Goal: Task Accomplishment & Management: Use online tool/utility

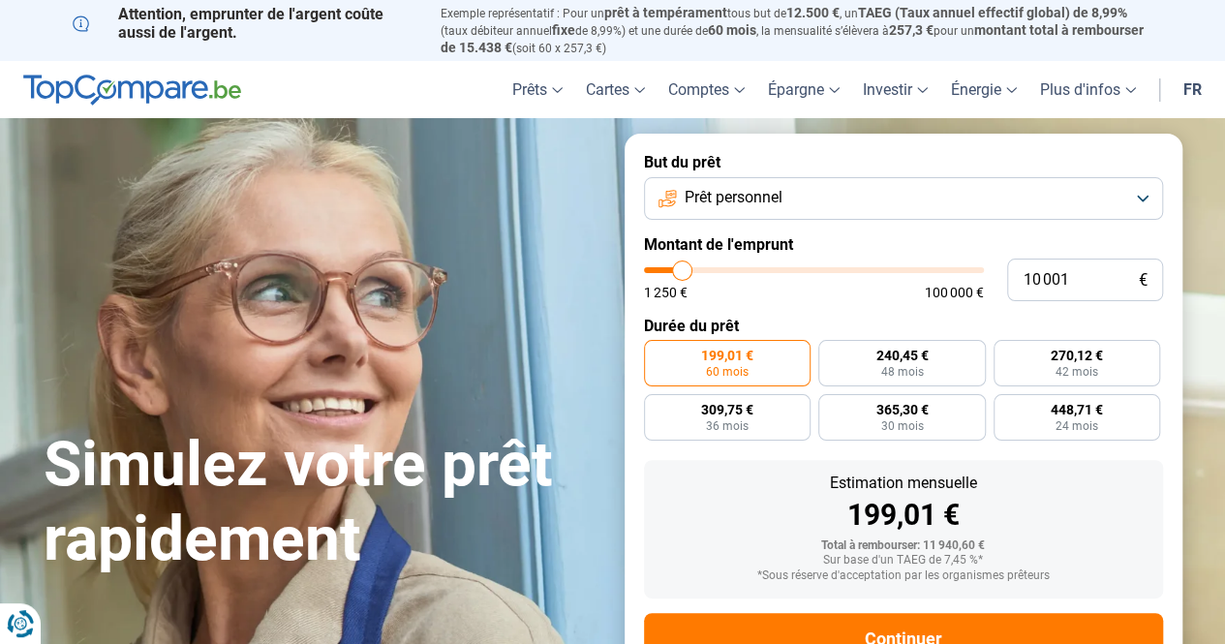
click at [1144, 201] on button "Prêt personnel" at bounding box center [903, 198] width 519 height 43
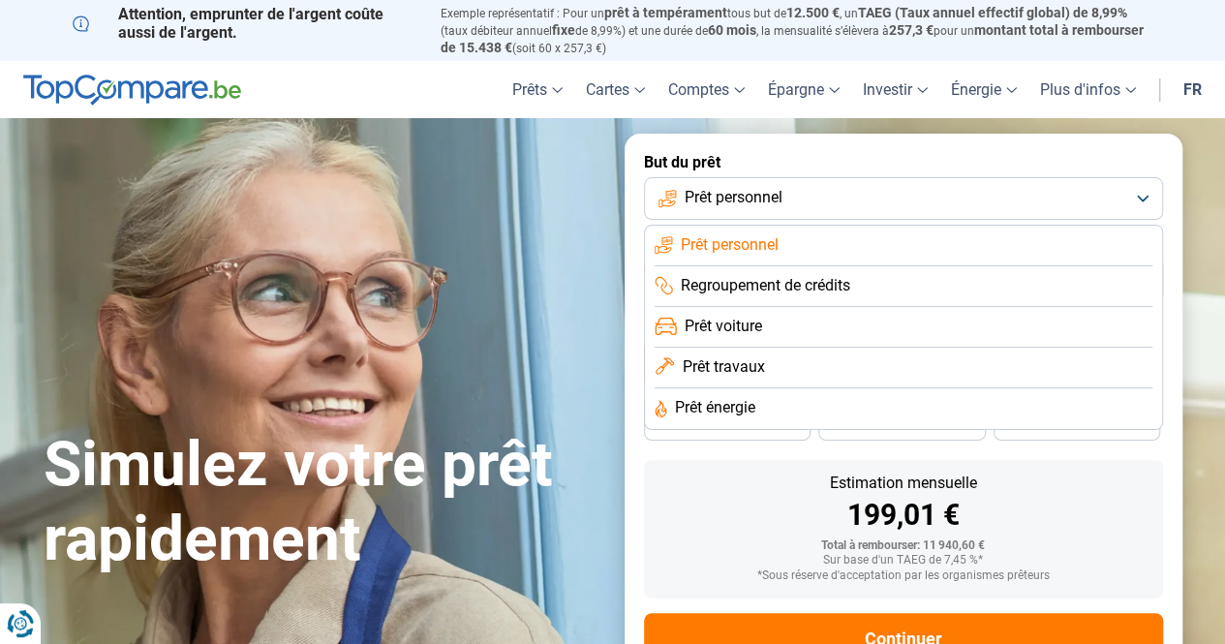
click at [755, 373] on span "Prêt travaux" at bounding box center [723, 366] width 82 height 21
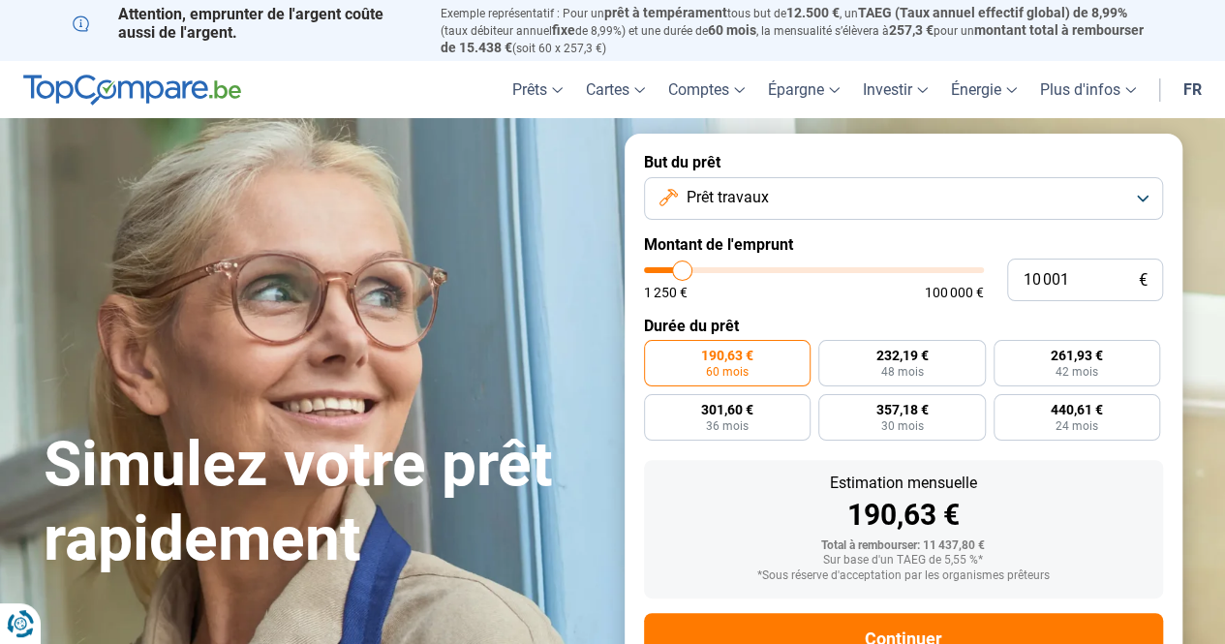
scroll to position [71, 0]
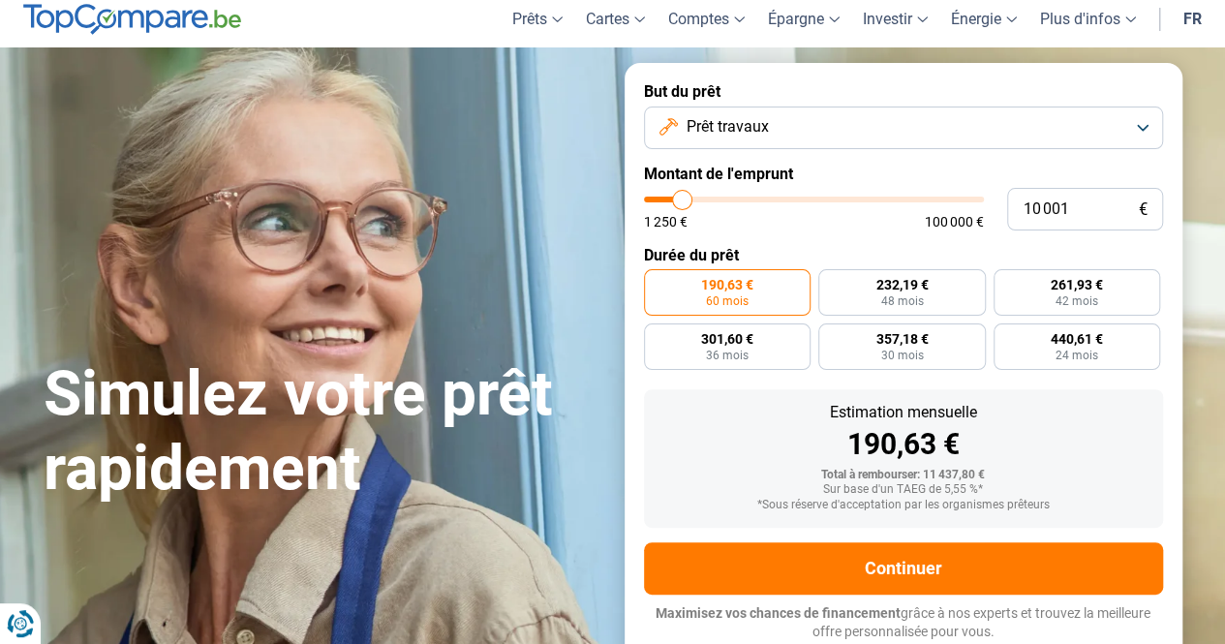
type input "11 750"
type input "11750"
type input "12 250"
type input "12250"
type input "12 750"
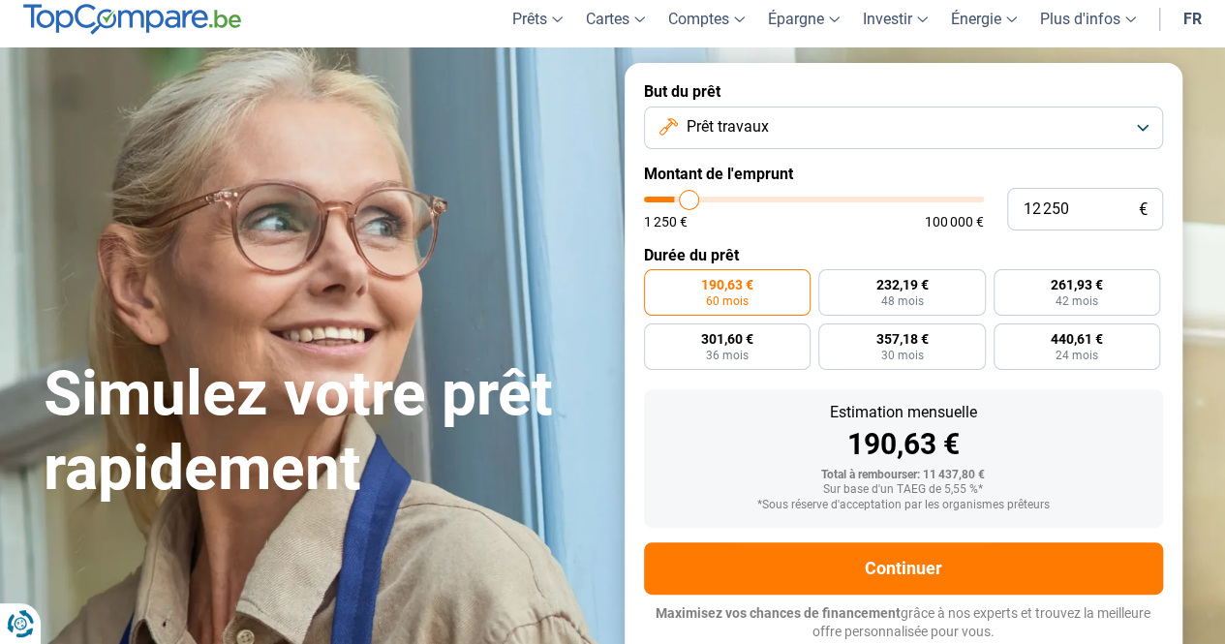
type input "12750"
type input "13 250"
type input "13250"
type input "13 500"
type input "13500"
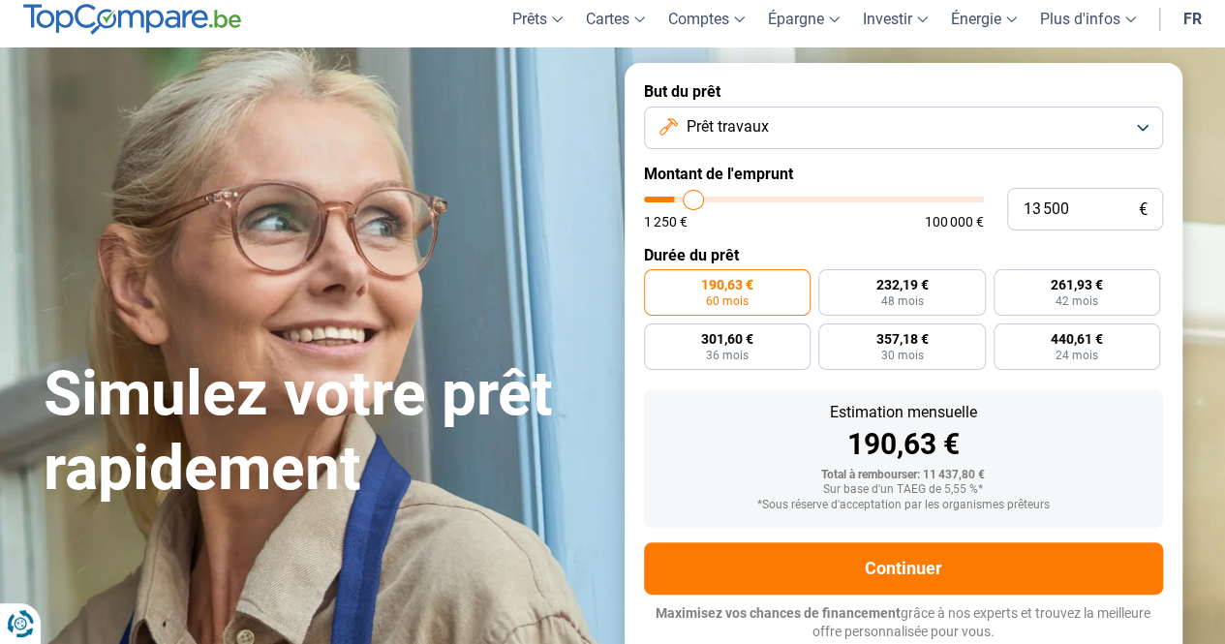
type input "14 000"
type input "14000"
type input "14 250"
type input "14250"
type input "14 500"
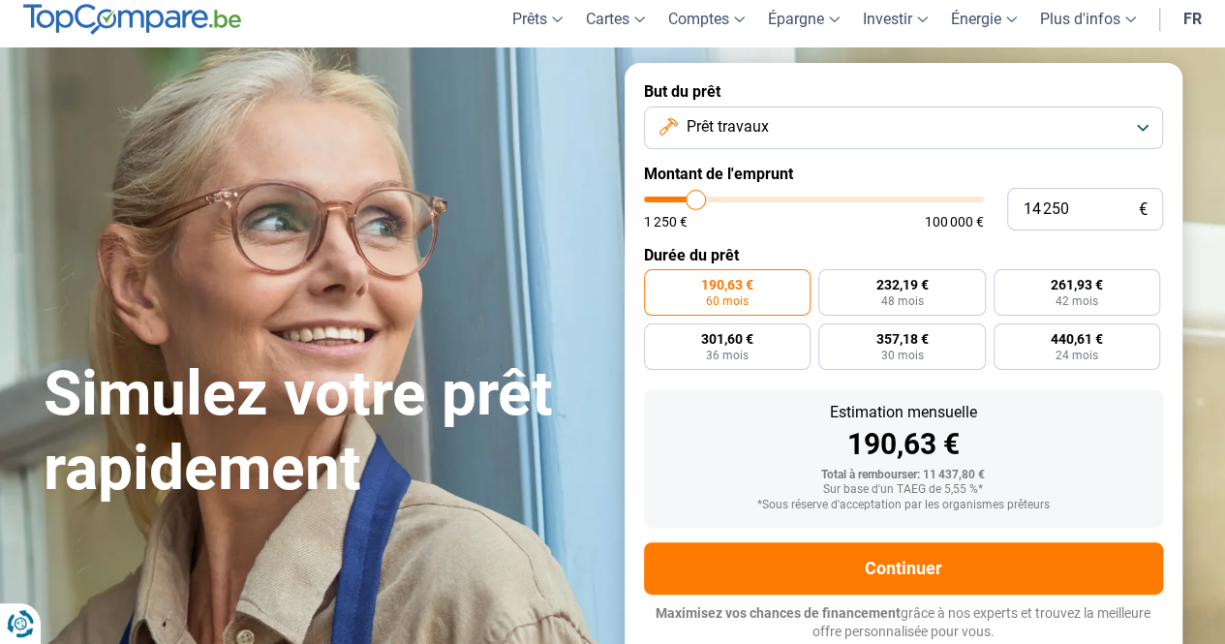
type input "14500"
type input "15 000"
type input "15000"
type input "15 250"
type input "15250"
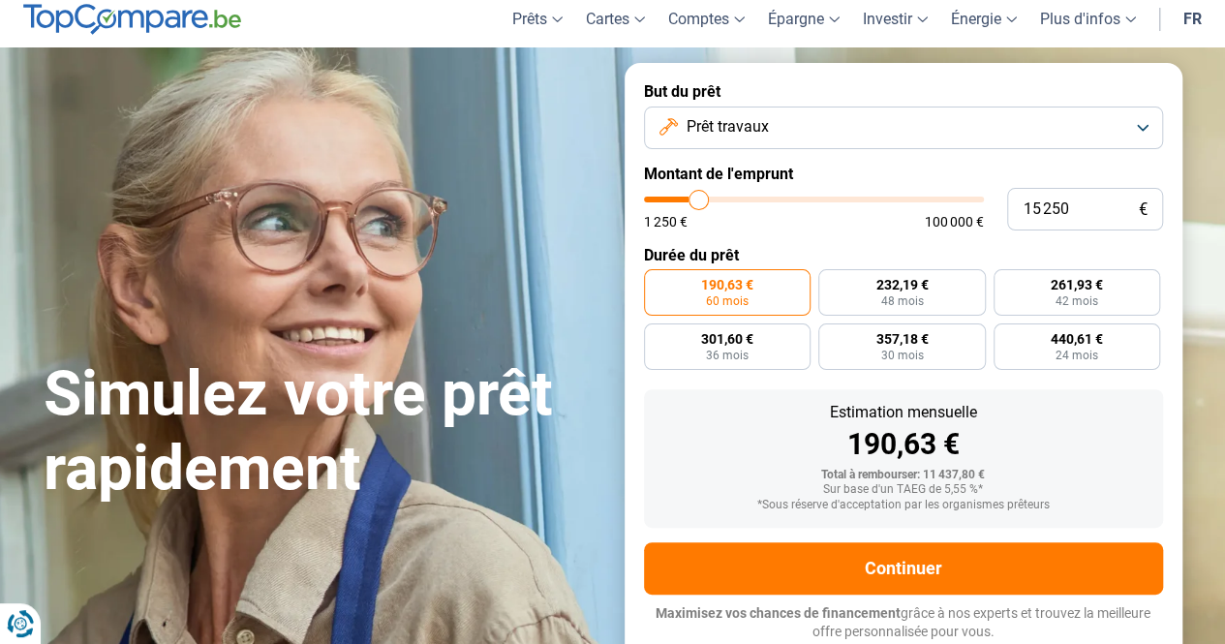
type input "15 750"
type input "15750"
type input "16 000"
type input "16000"
type input "16 250"
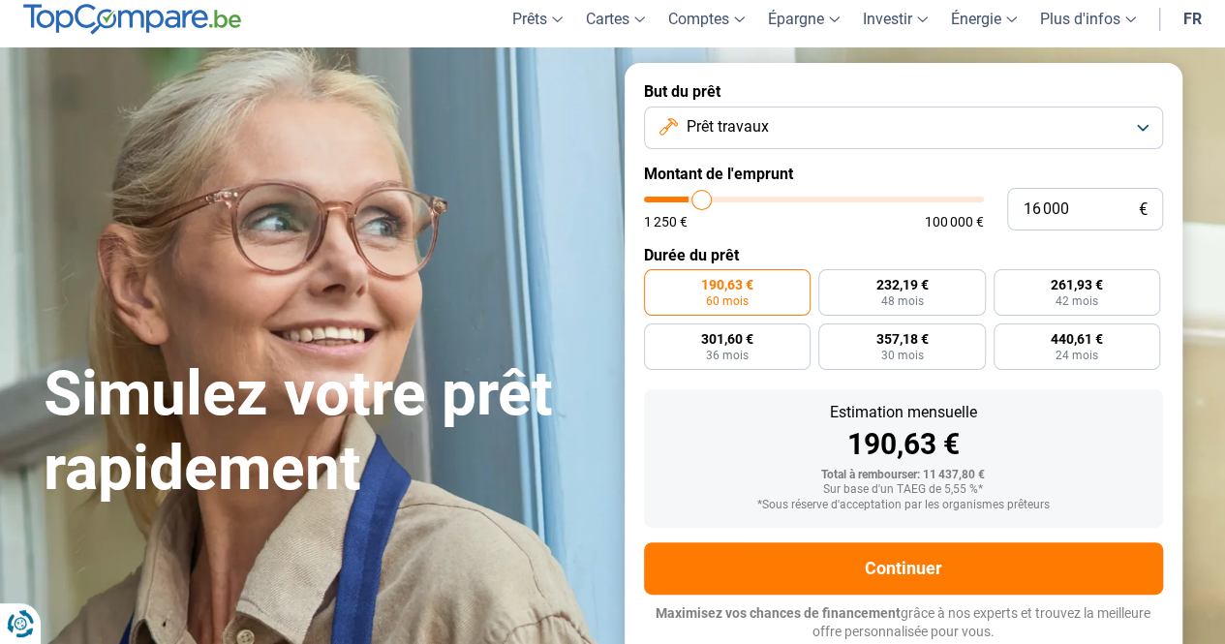
type input "16250"
type input "16 750"
type input "16750"
type input "17 250"
type input "17250"
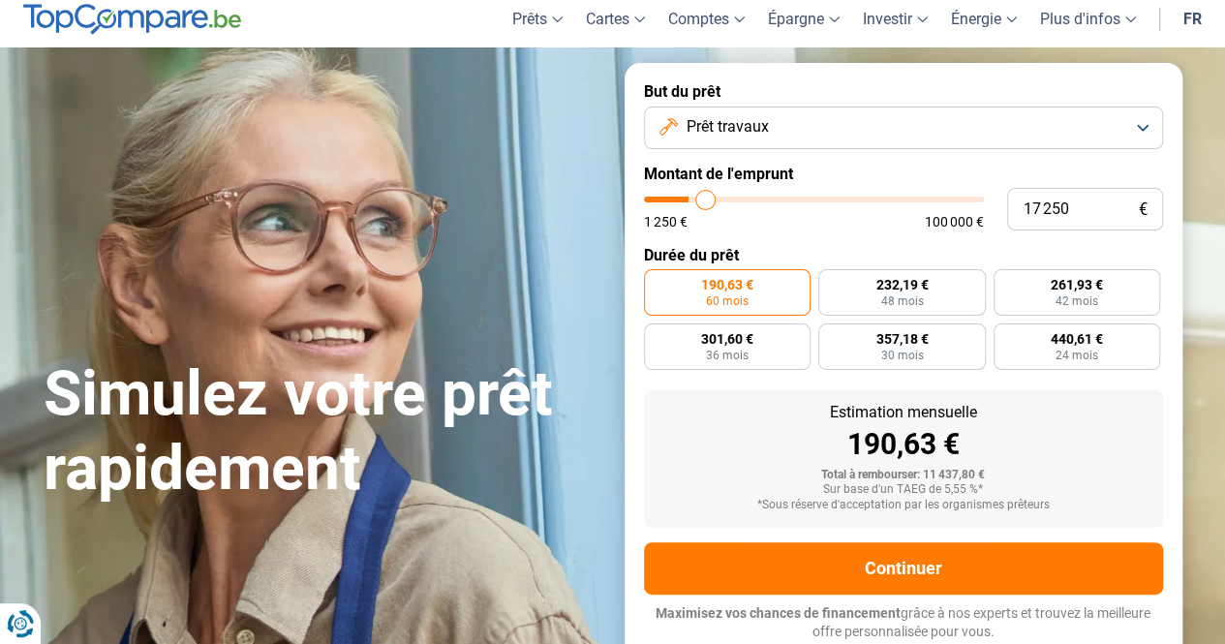
type input "17 500"
type input "17500"
type input "17 750"
type input "17750"
type input "18 000"
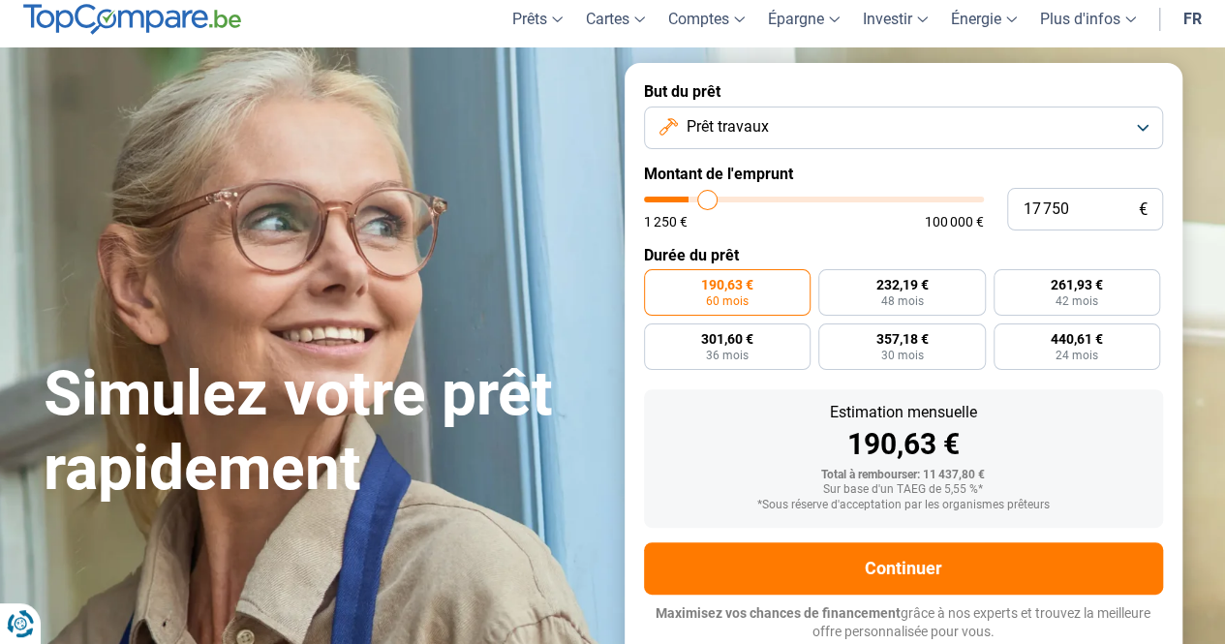
type input "18000"
type input "18 500"
type input "18500"
type input "18 750"
type input "18750"
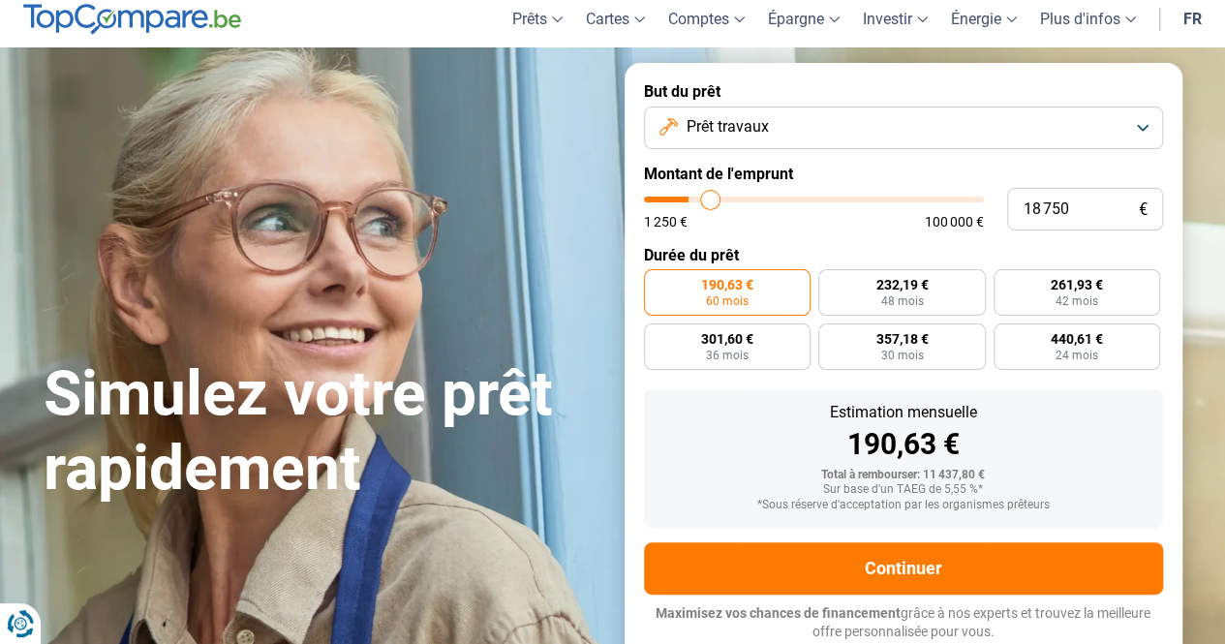
type input "19 000"
type input "19000"
type input "19 250"
type input "19250"
type input "19 500"
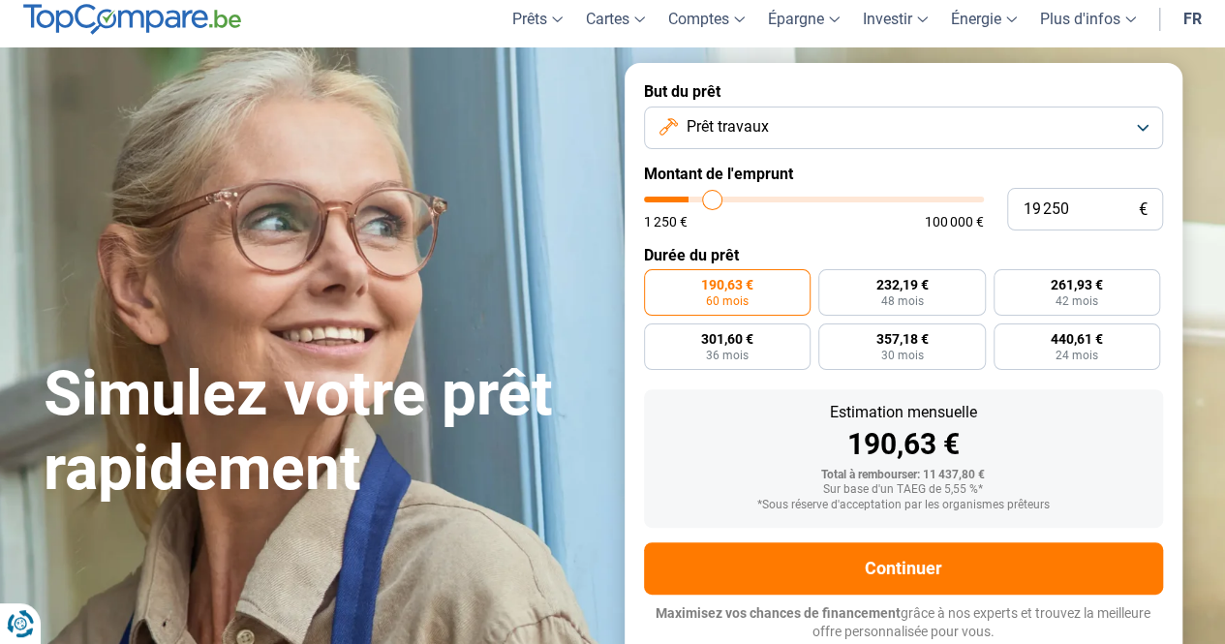
type input "19500"
type input "19 750"
type input "19750"
type input "20 000"
type input "20000"
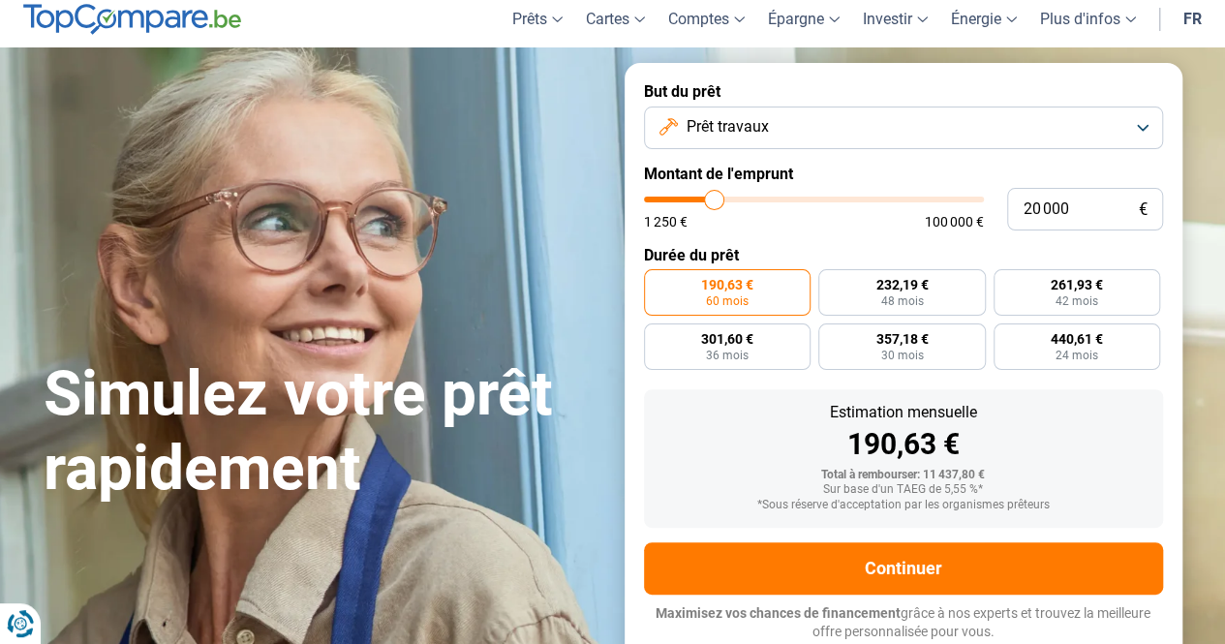
type input "20 250"
type input "20250"
type input "20 500"
type input "20500"
type input "21 000"
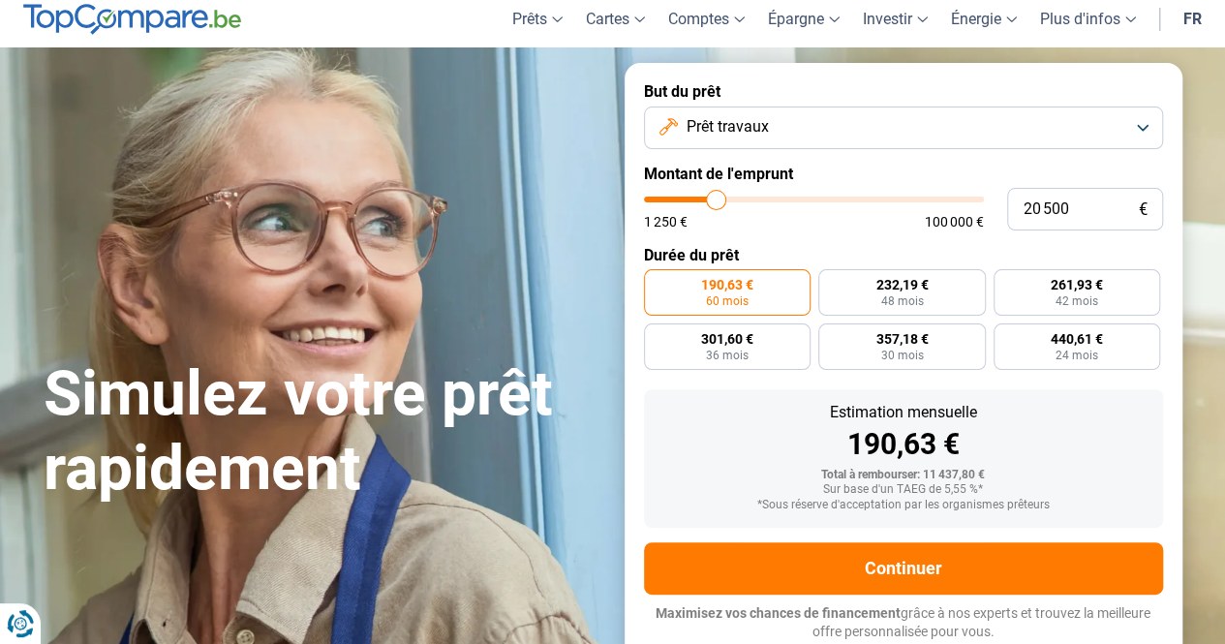
type input "21000"
type input "21 250"
type input "21250"
type input "21 500"
type input "21500"
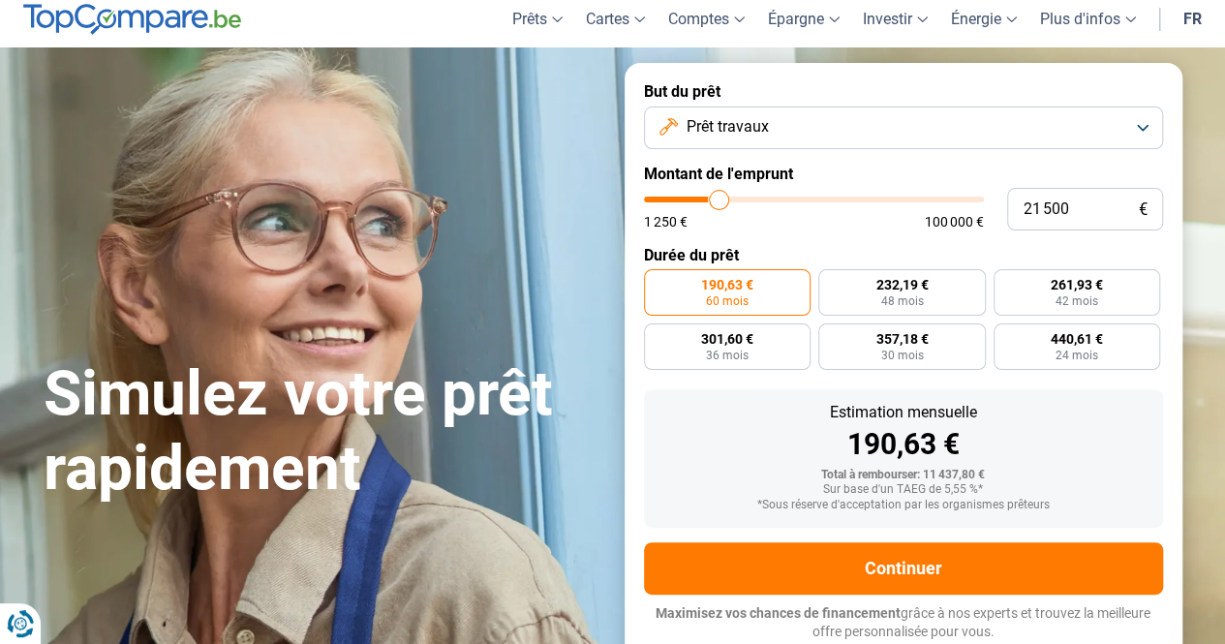
type input "21 750"
type input "21750"
type input "22 250"
type input "22250"
type input "22 500"
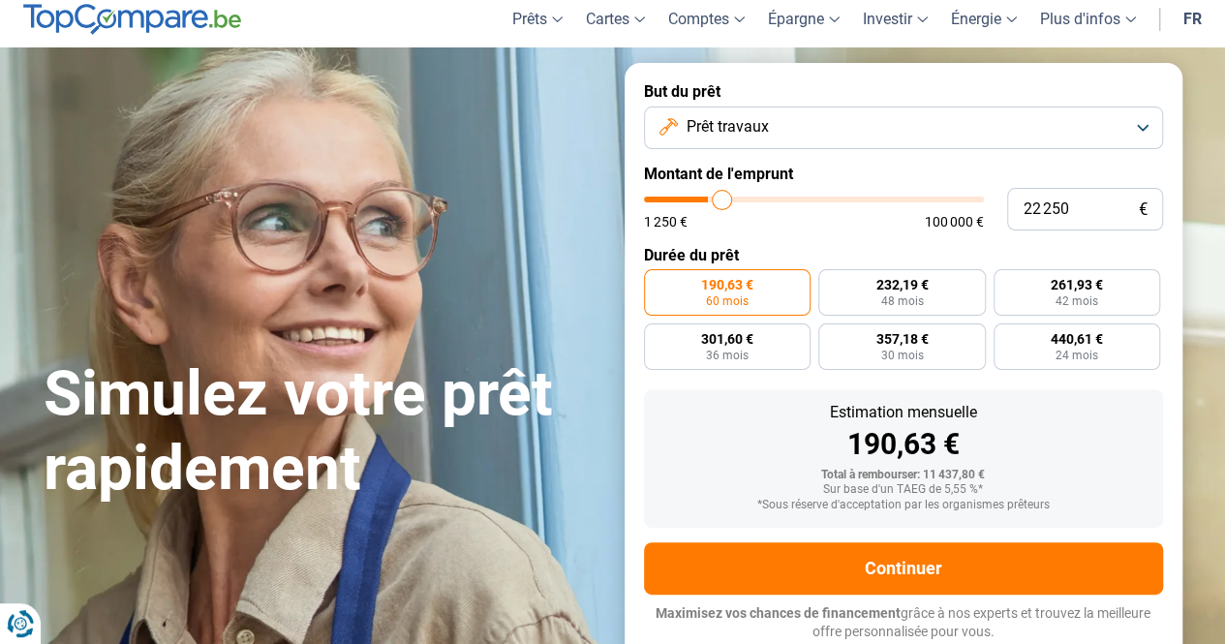
type input "22500"
type input "22 750"
type input "22750"
type input "23 000"
type input "23000"
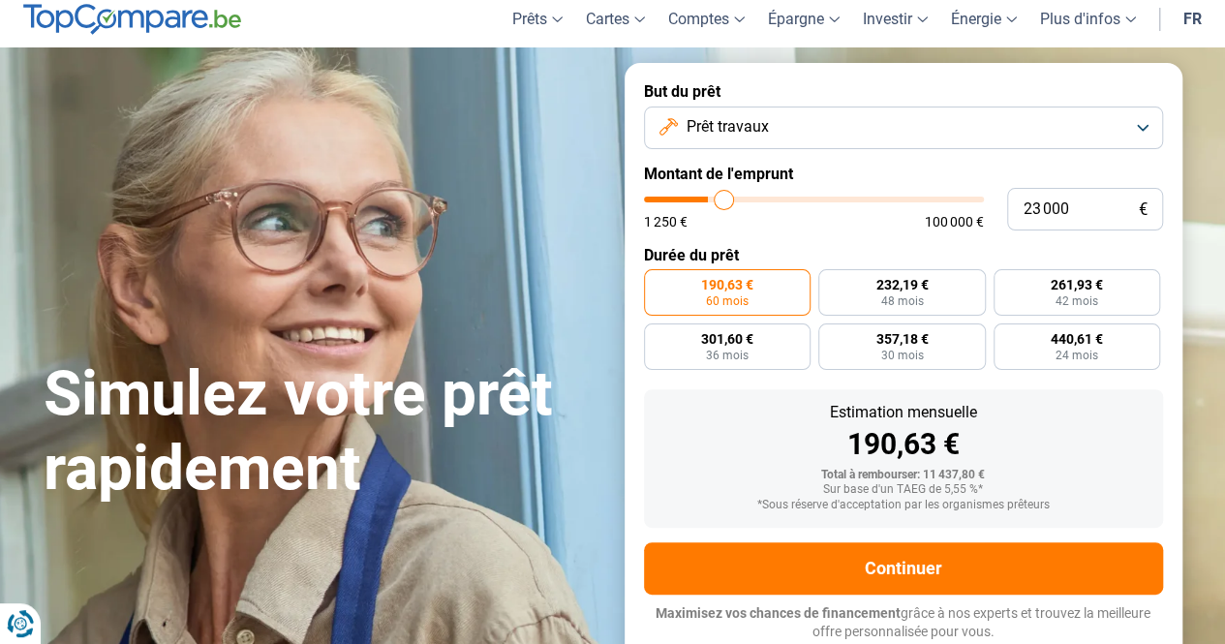
type input "23 250"
type input "23250"
type input "23 500"
type input "23500"
type input "23 750"
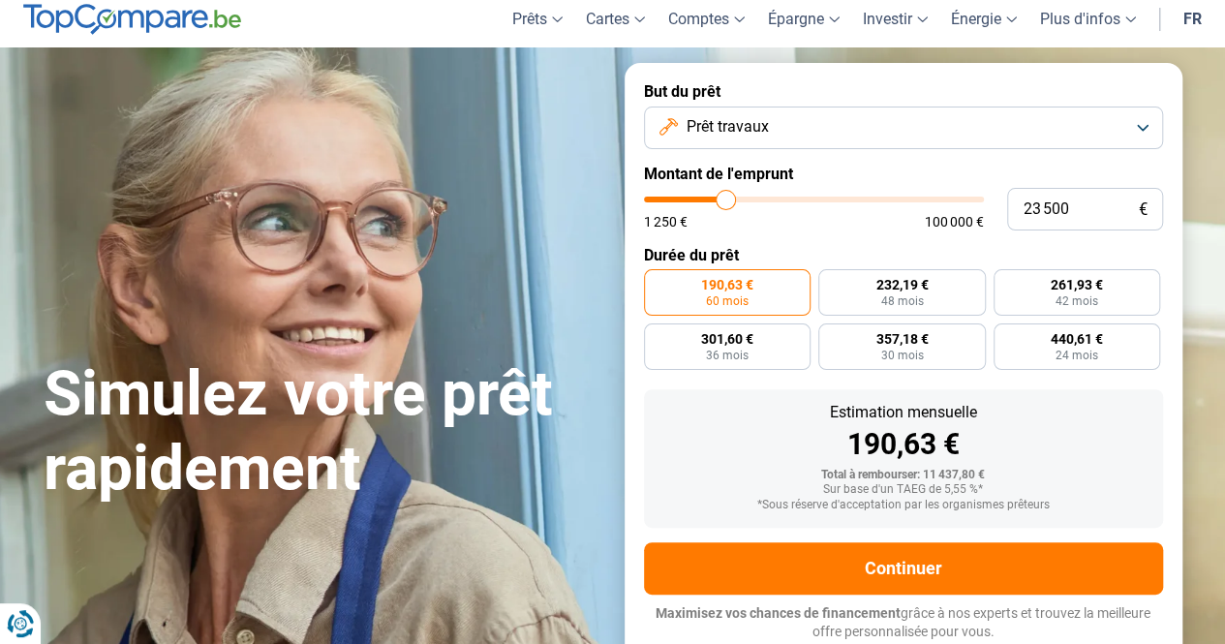
type input "23750"
type input "24 000"
type input "24000"
type input "24 250"
type input "24250"
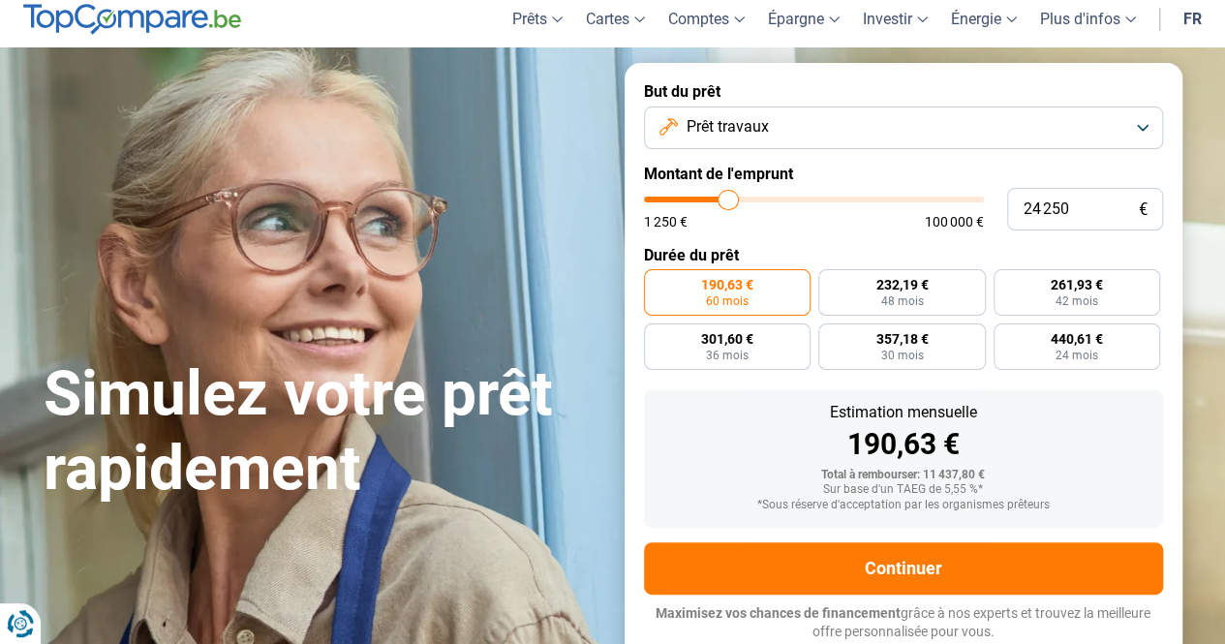
type input "24 500"
drag, startPoint x: 686, startPoint y: 195, endPoint x: 728, endPoint y: 193, distance: 41.7
type input "24500"
click at [728, 197] on input "range" at bounding box center [814, 200] width 340 height 6
radio input "false"
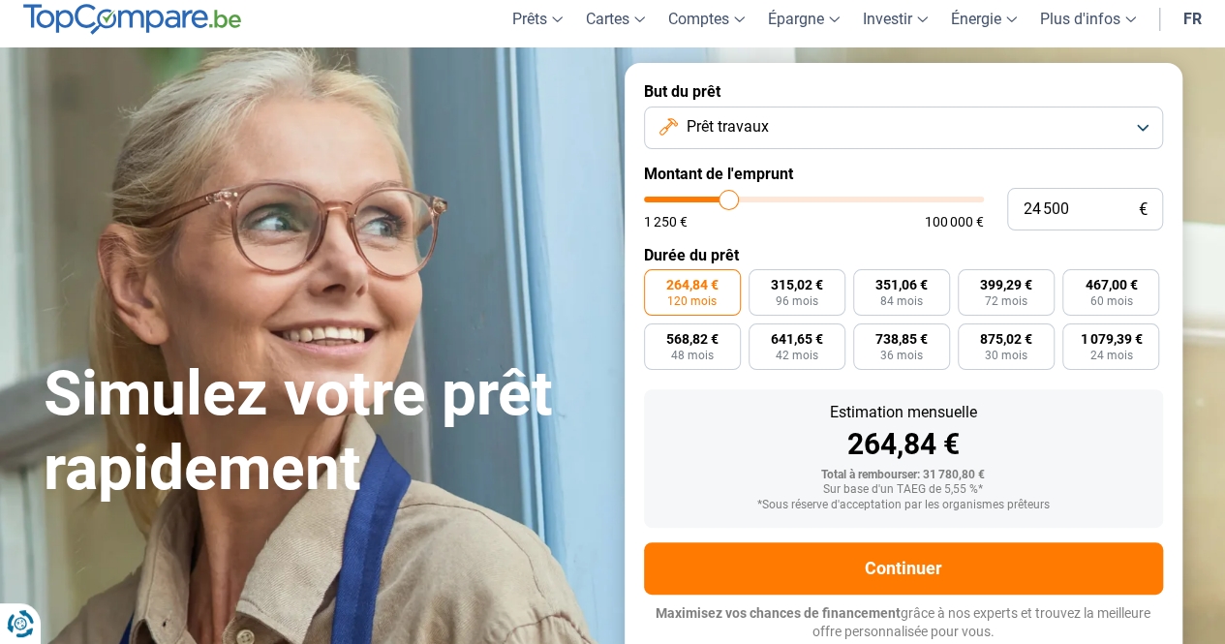
type input "27 250"
type input "27250"
type input "27 500"
type input "27500"
type input "27 750"
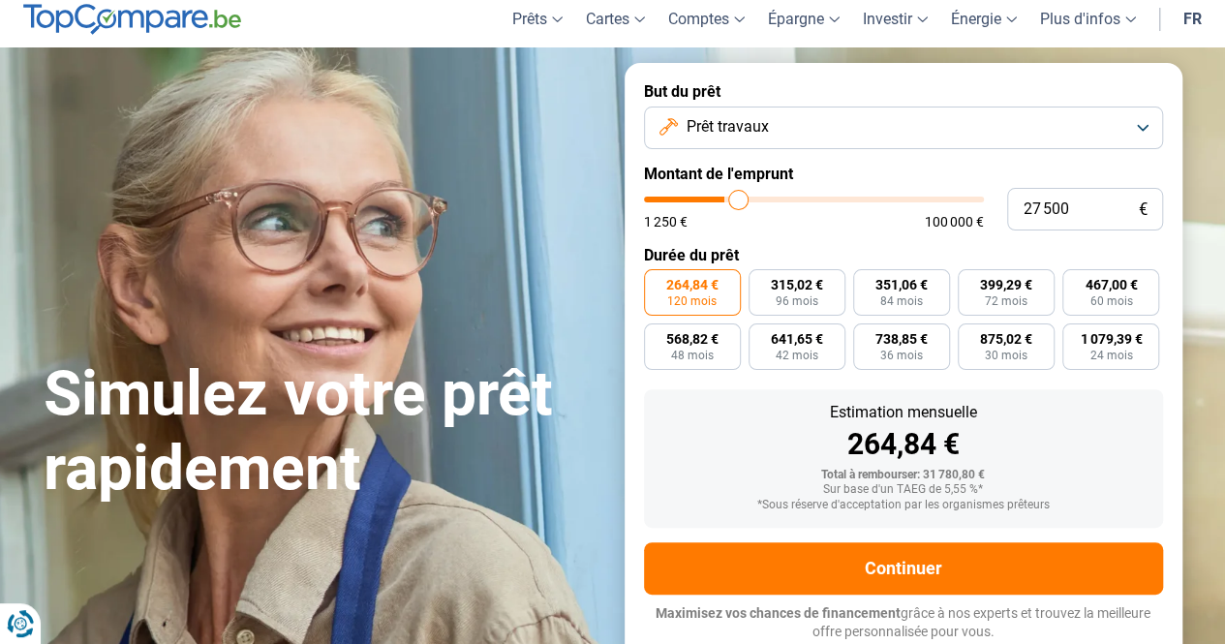
type input "27750"
type input "28 000"
type input "28000"
type input "28 250"
type input "28250"
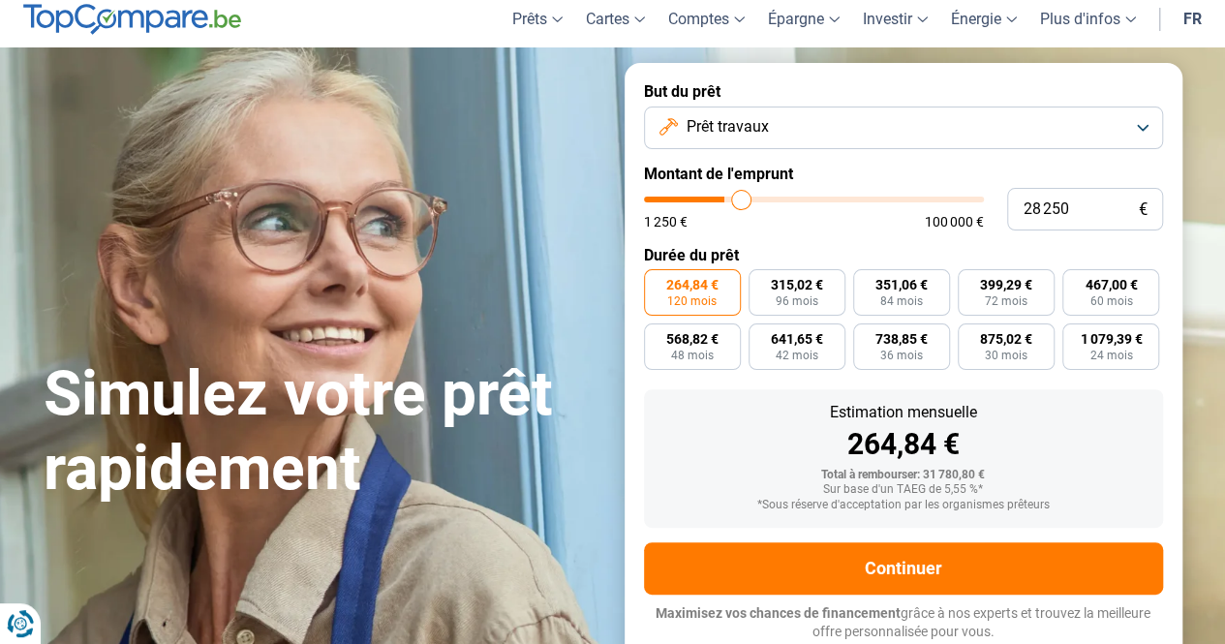
type input "28 500"
type input "28500"
type input "28 750"
type input "28750"
type input "29 000"
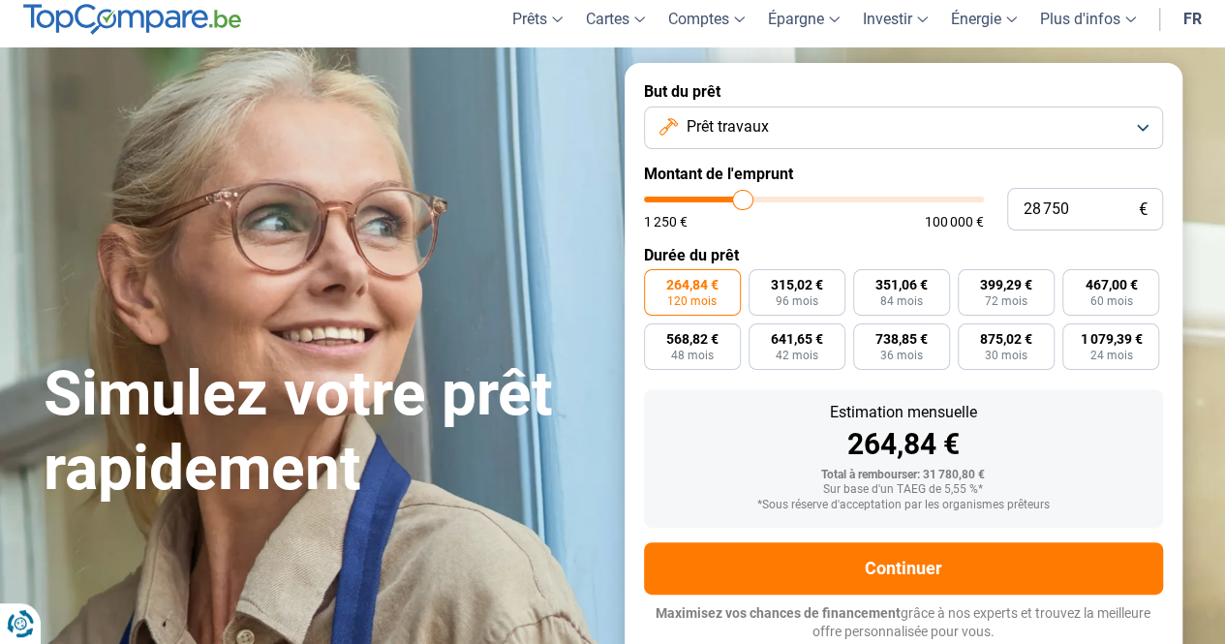
type input "29000"
type input "29 250"
type input "29250"
type input "29 500"
type input "29500"
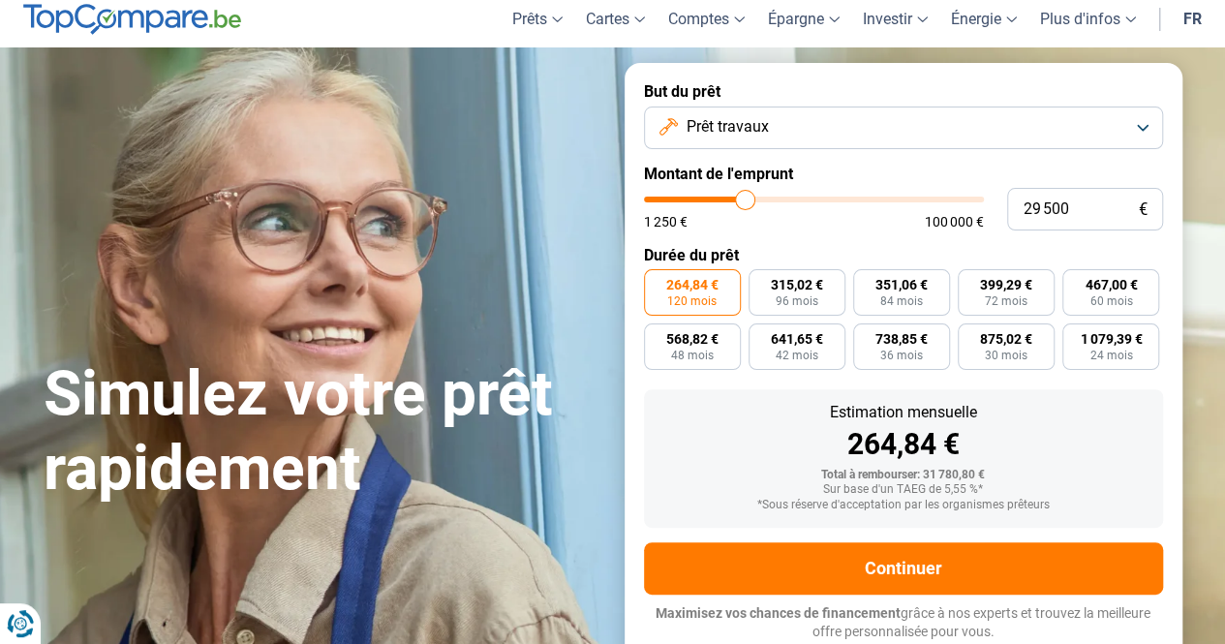
type input "29 750"
type input "30000"
click at [746, 197] on input "range" at bounding box center [814, 200] width 340 height 6
type input "30 250"
type input "30250"
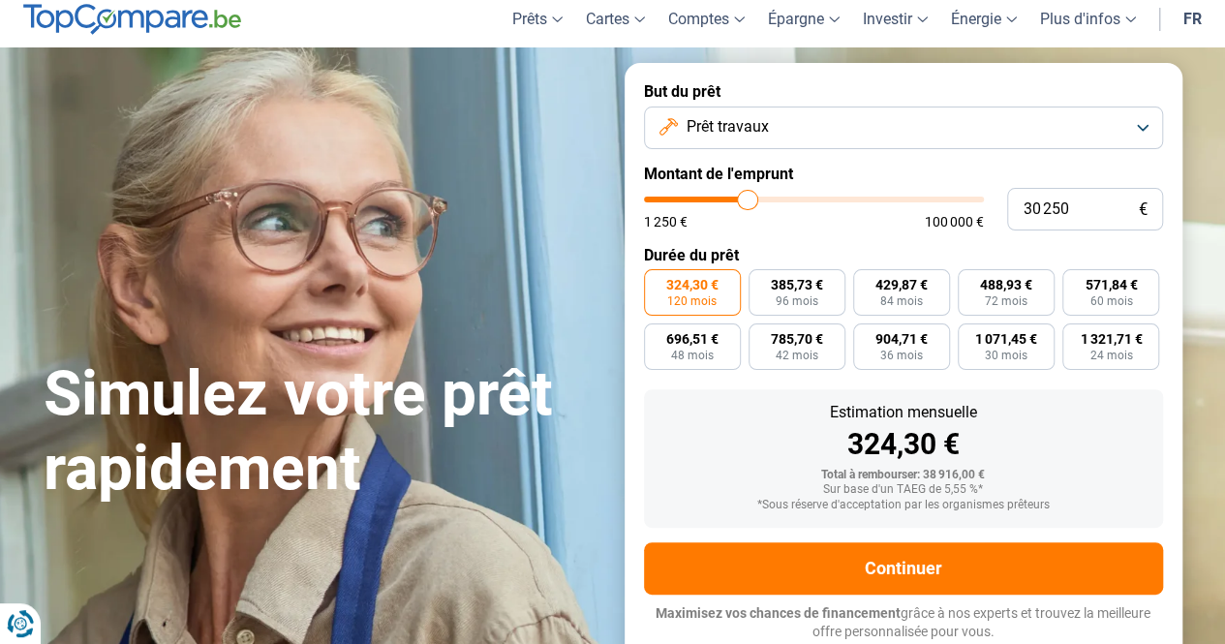
type input "30 500"
type input "30500"
type input "30 750"
type input "30750"
type input "31 500"
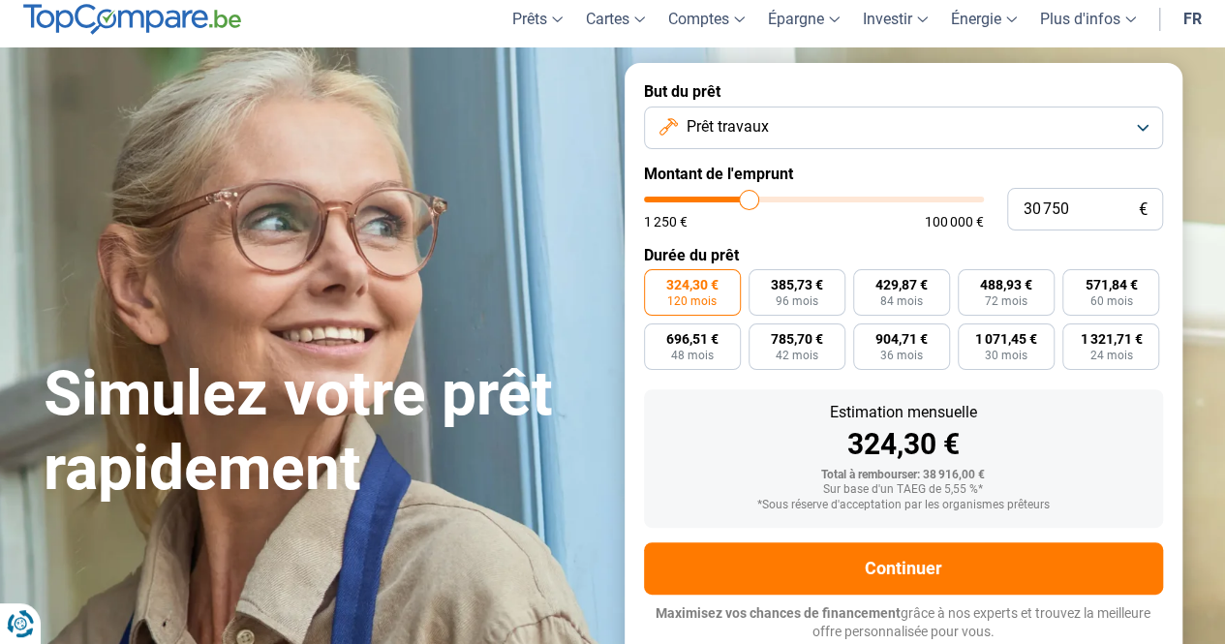
type input "31500"
type input "31 750"
type input "31750"
type input "32 000"
type input "32000"
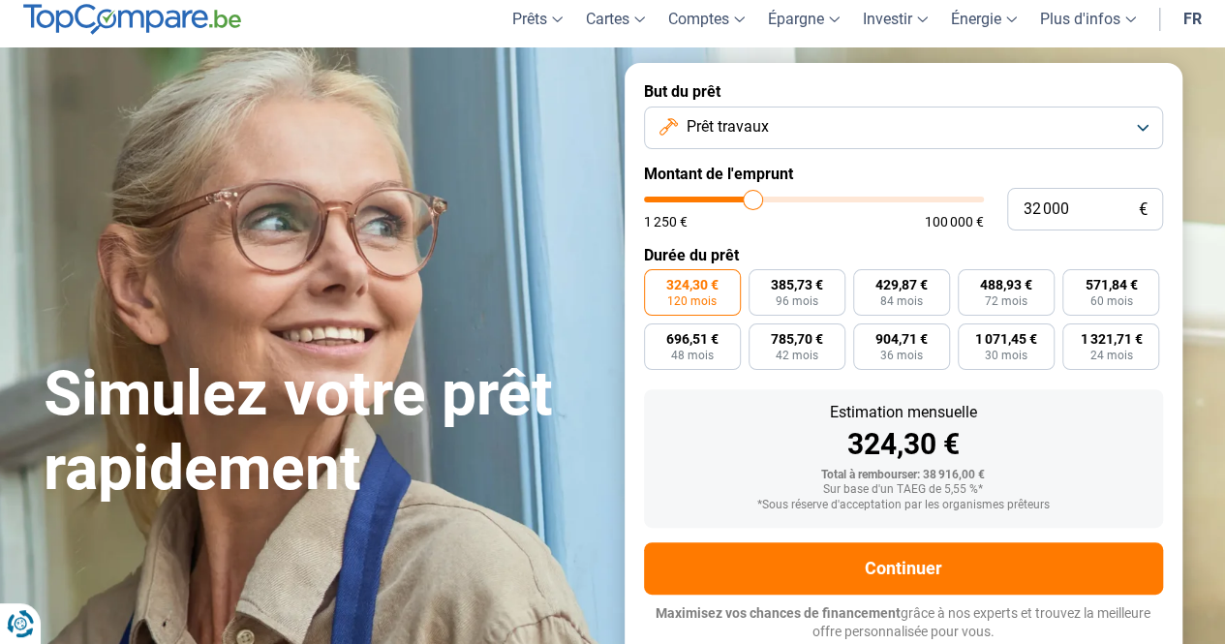
type input "32 500"
type input "32500"
type input "32 750"
type input "32750"
type input "33 000"
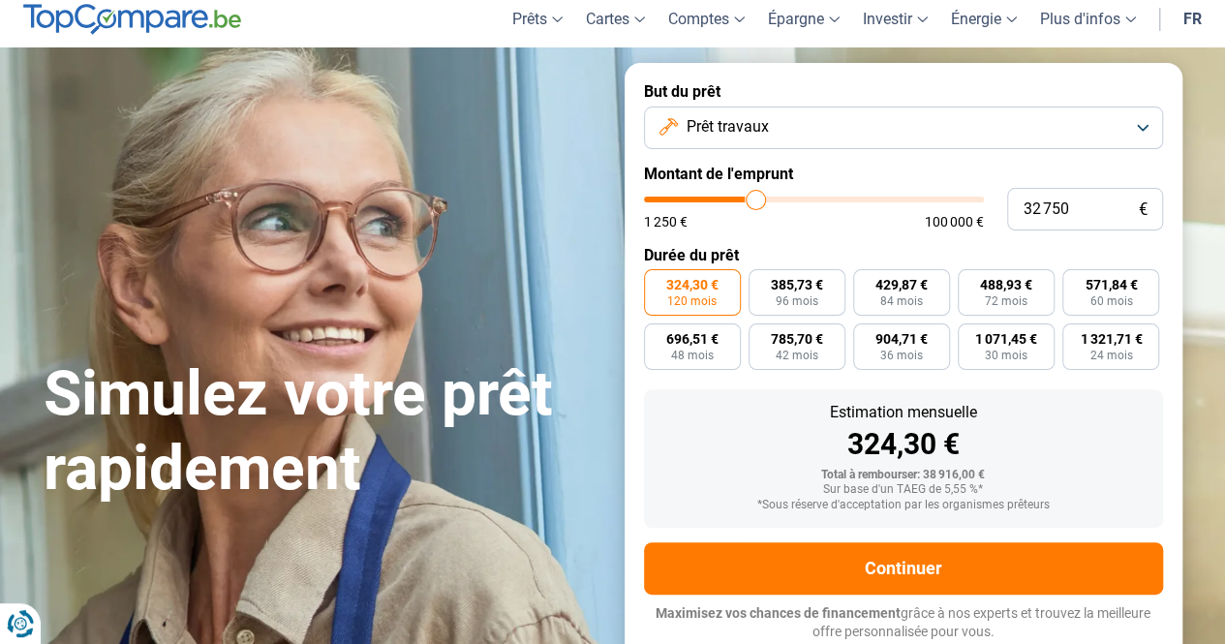
type input "33000"
type input "33 250"
type input "33250"
type input "33 500"
type input "33500"
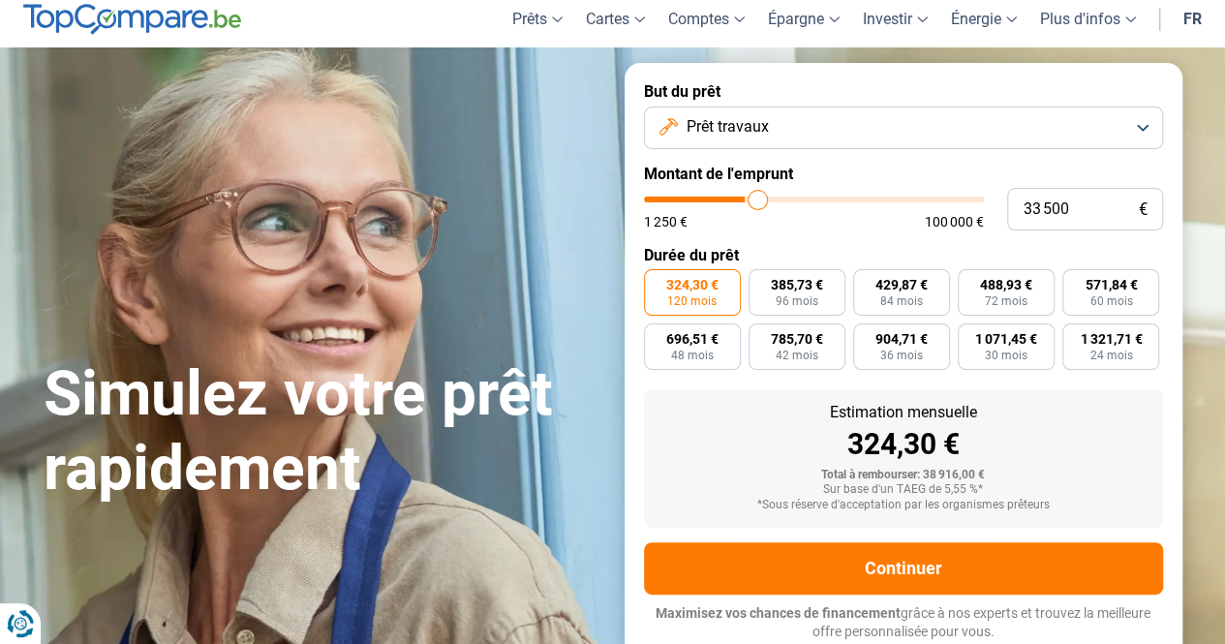
type input "33 750"
type input "33750"
type input "34 000"
type input "34000"
type input "34 250"
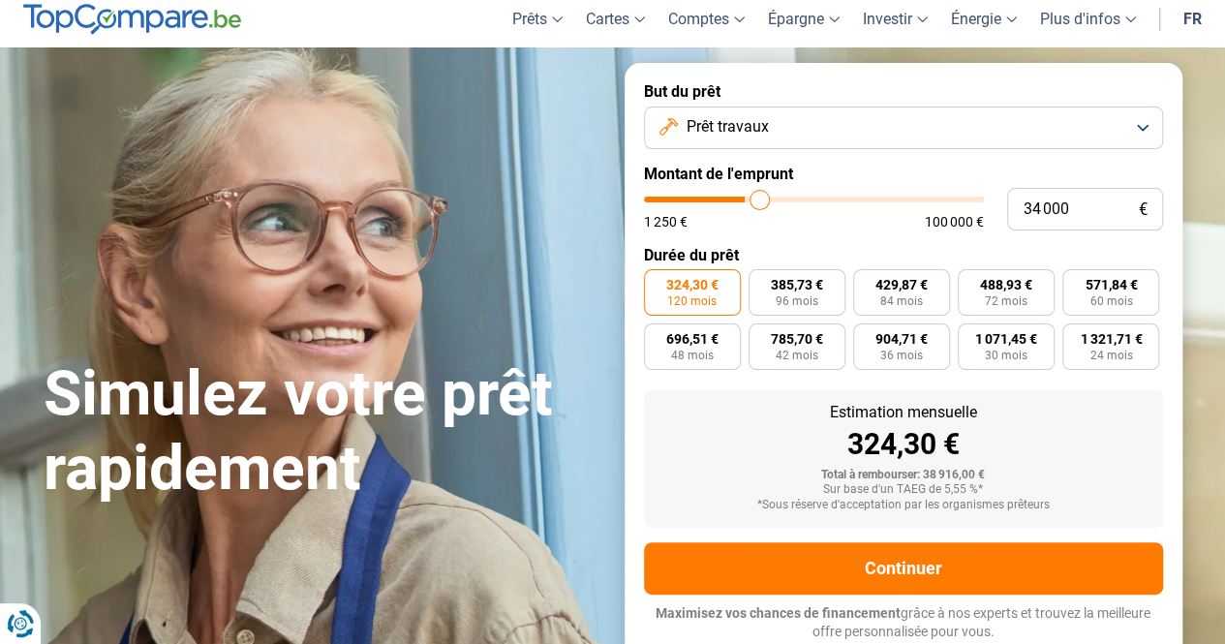
type input "34250"
type input "34 500"
type input "34500"
type input "34 750"
type input "34750"
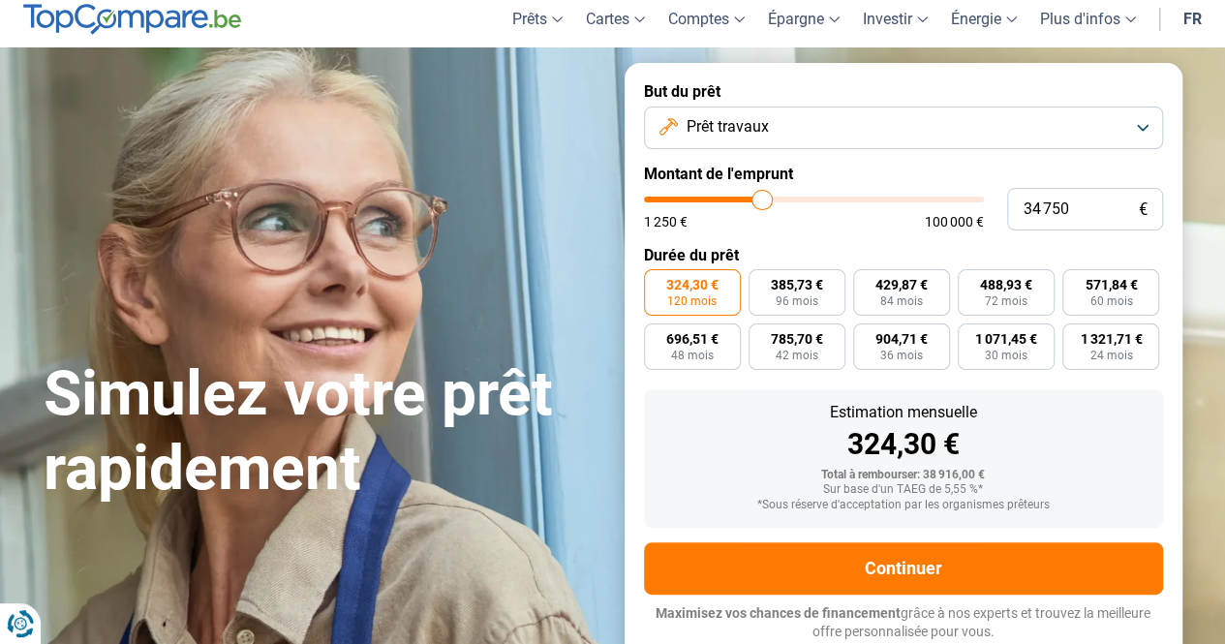
type input "35 000"
drag, startPoint x: 745, startPoint y: 198, endPoint x: 763, endPoint y: 198, distance: 17.4
type input "35000"
click at [763, 198] on input "range" at bounding box center [814, 200] width 340 height 6
type input "37 250"
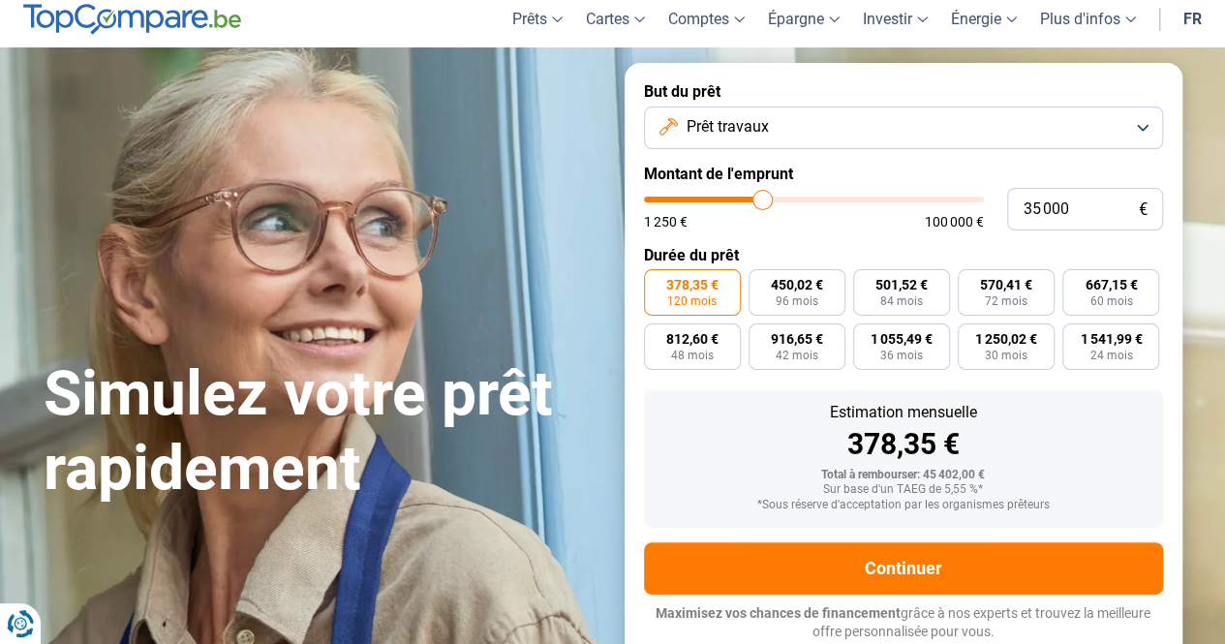
type input "37250"
type input "37 500"
type input "37500"
type input "37 750"
type input "37750"
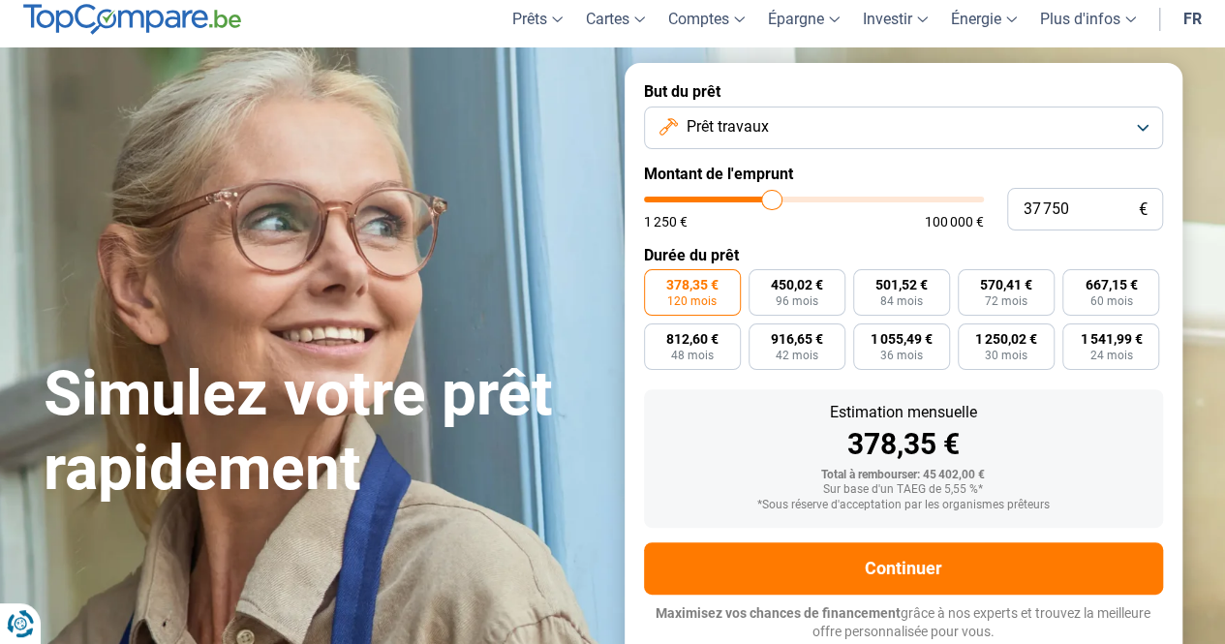
type input "38 000"
type input "38000"
type input "38 250"
type input "38250"
type input "38 500"
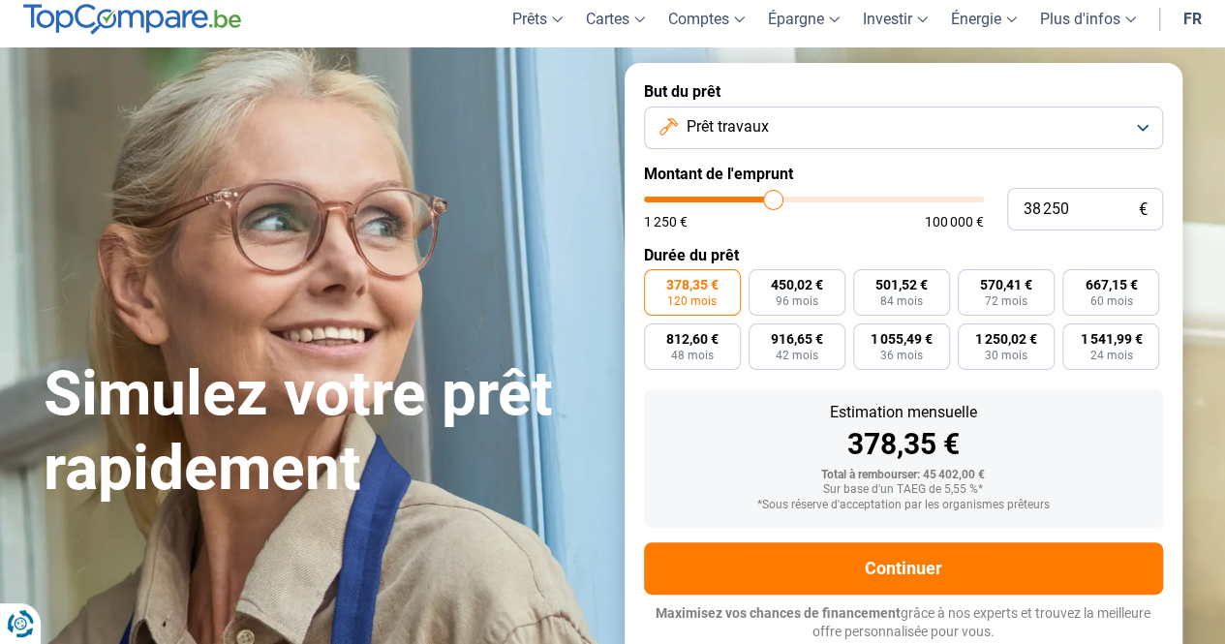
type input "38500"
type input "38 750"
type input "38750"
type input "39 250"
type input "39250"
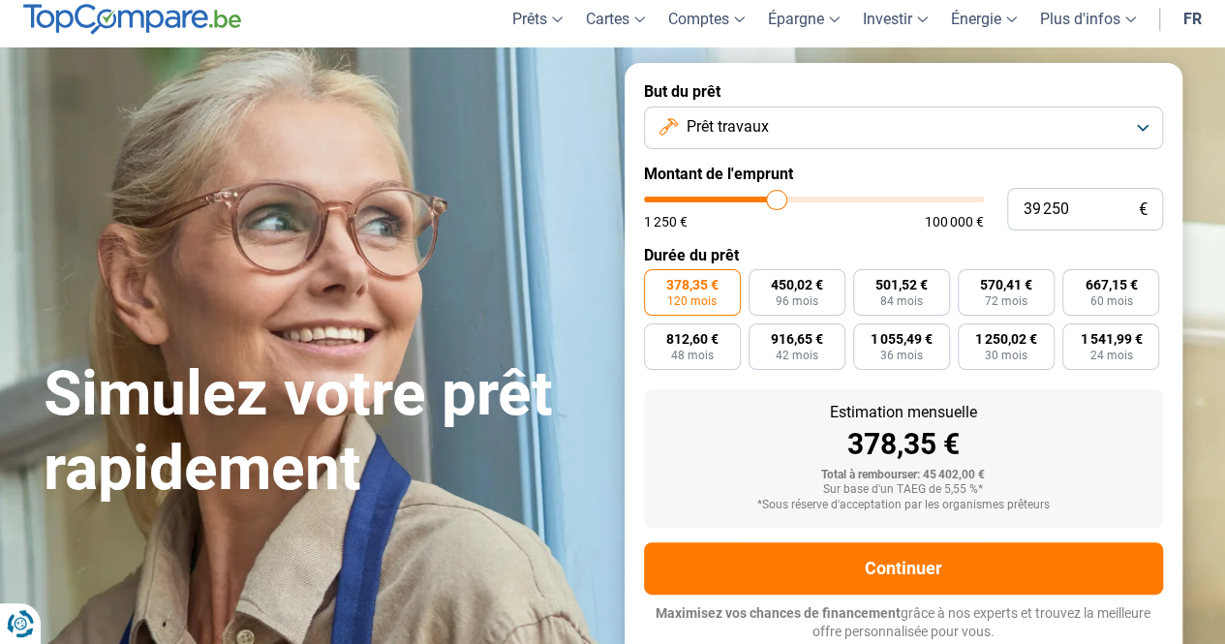
type input "39 500"
type input "39500"
type input "39 750"
type input "39750"
type input "40 000"
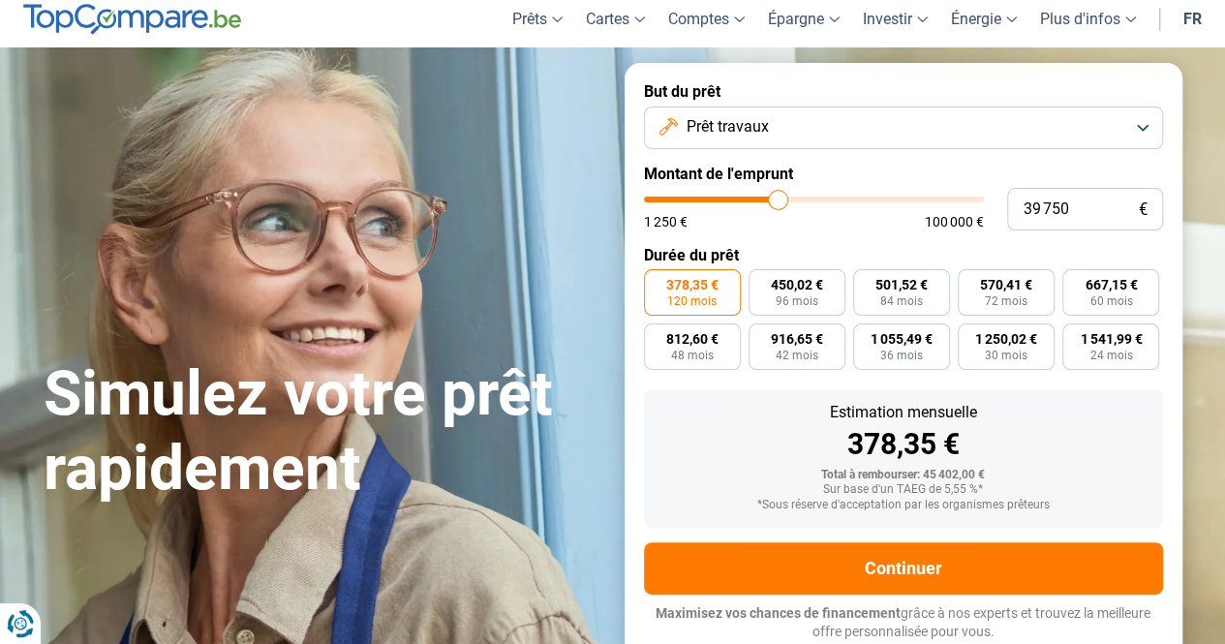
type input "40000"
type input "40 250"
type input "40250"
type input "40 500"
type input "40500"
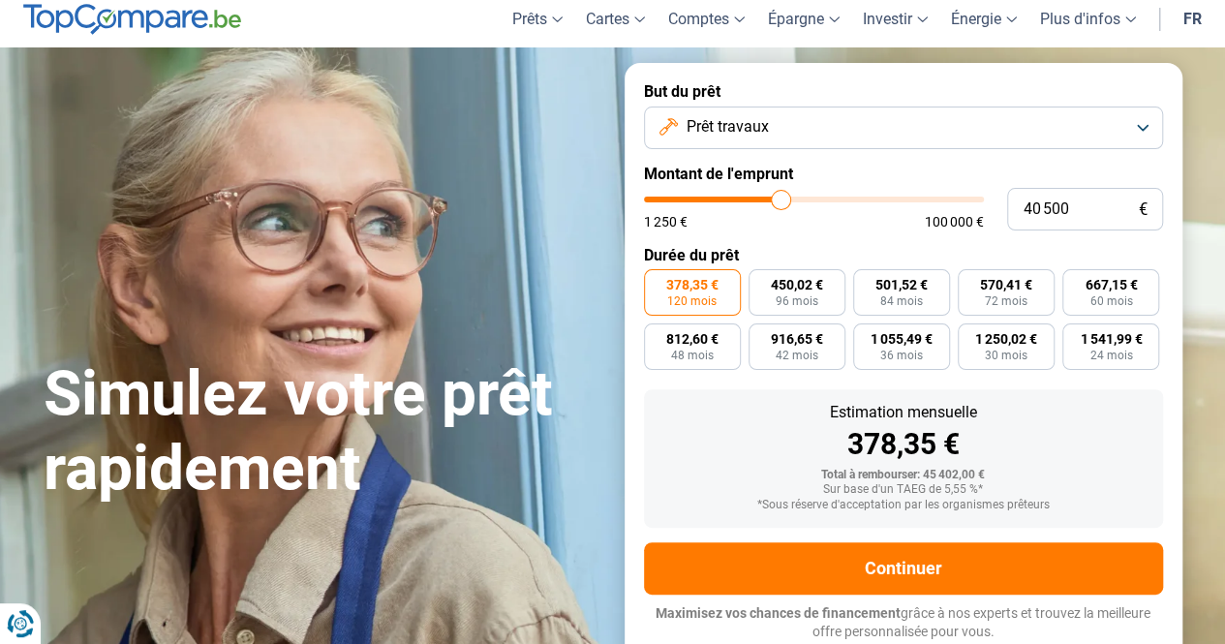
type input "40 750"
type input "40750"
type input "41 000"
type input "41000"
type input "41 250"
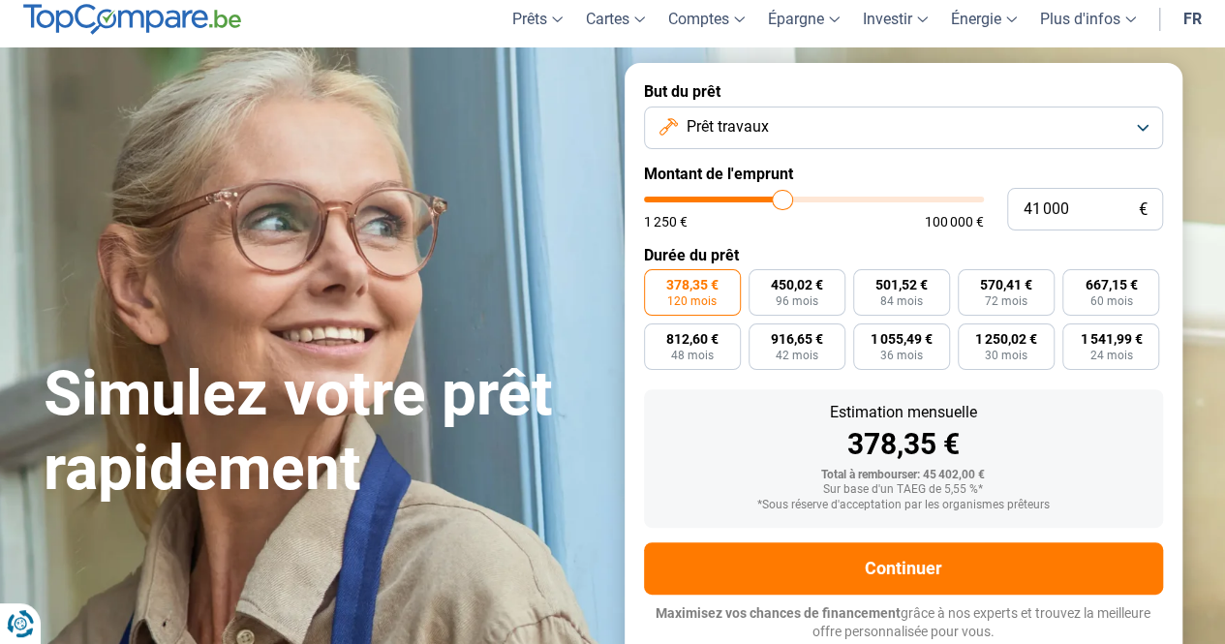
type input "41250"
type input "41 500"
type input "41500"
type input "41 750"
type input "41750"
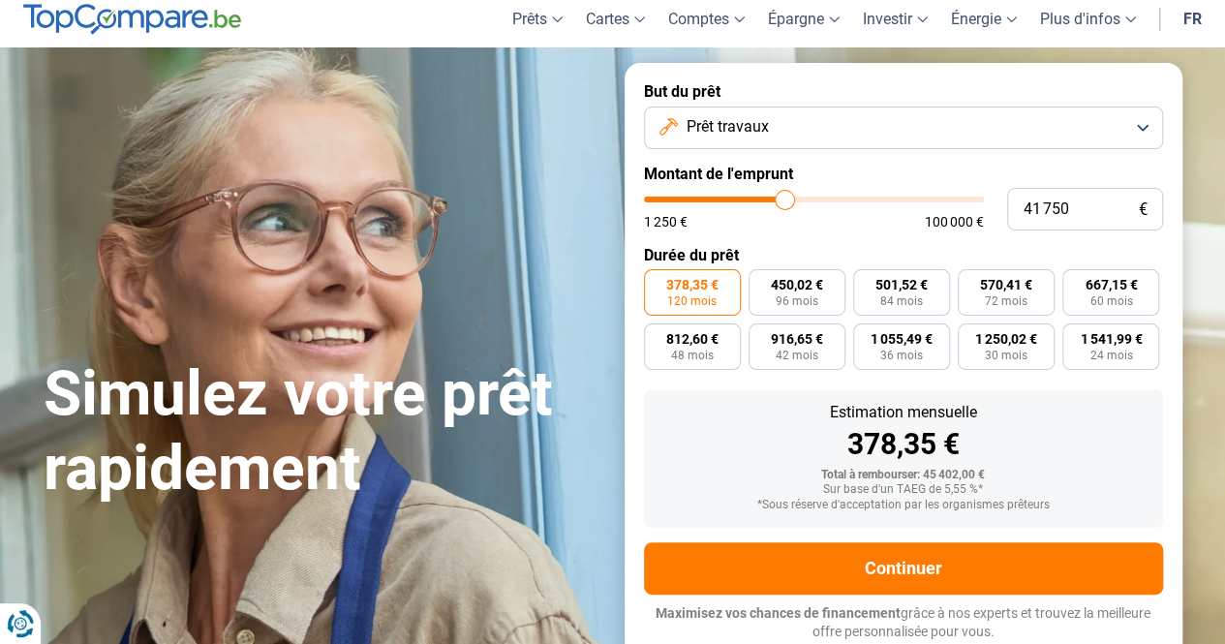
type input "42 000"
type input "42000"
type input "42 250"
type input "42250"
type input "42 500"
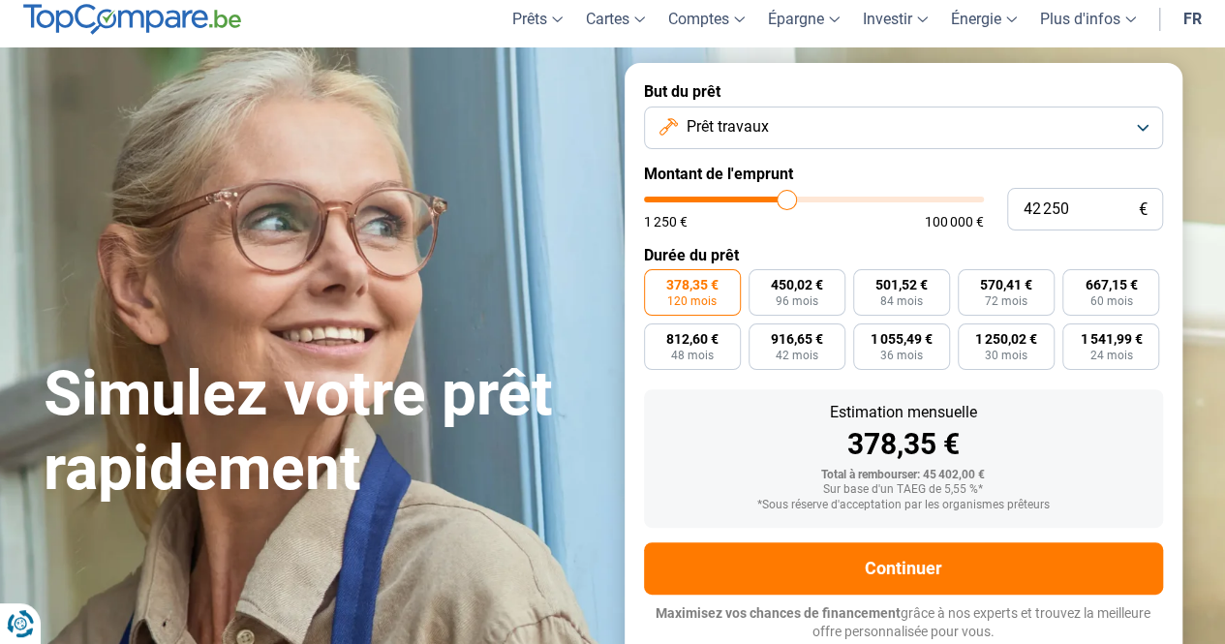
type input "42500"
type input "42 750"
type input "42750"
type input "43 000"
type input "43000"
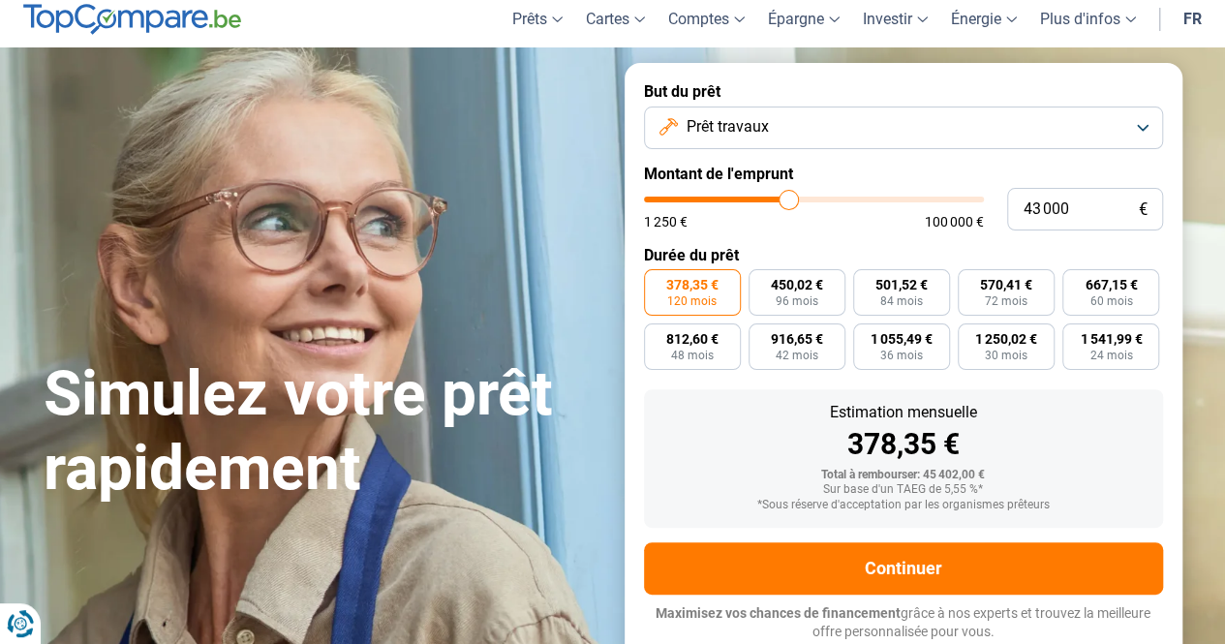
type input "43 250"
type input "43250"
type input "43 500"
type input "43500"
type input "43 750"
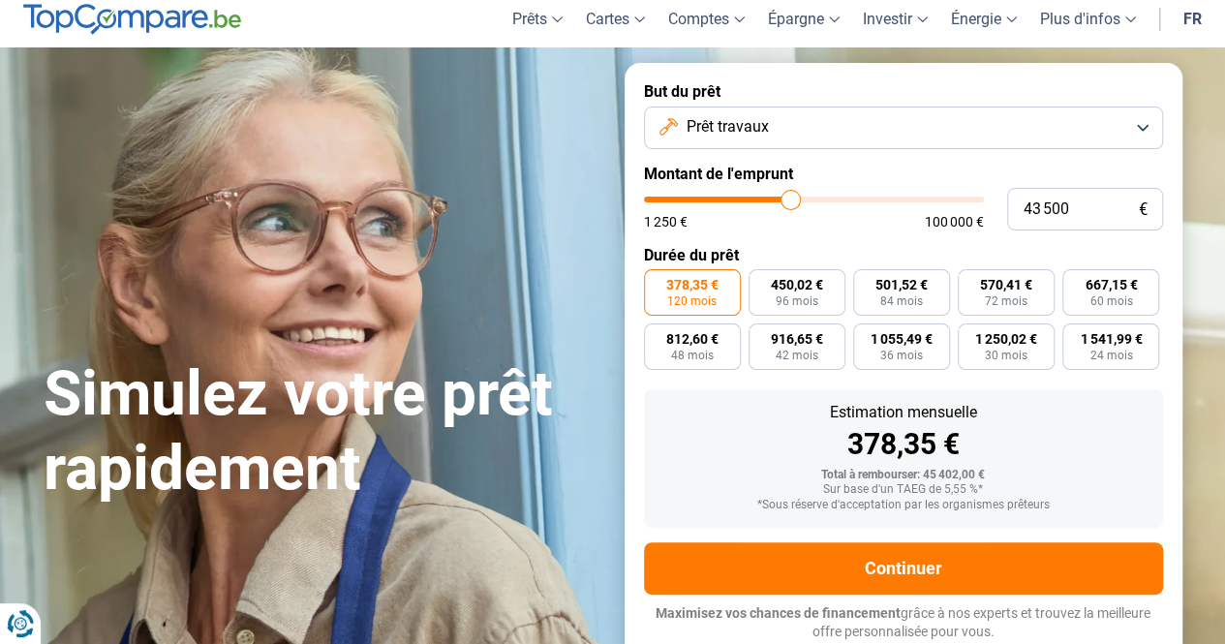
type input "43750"
type input "44 000"
type input "44000"
type input "44 250"
type input "44250"
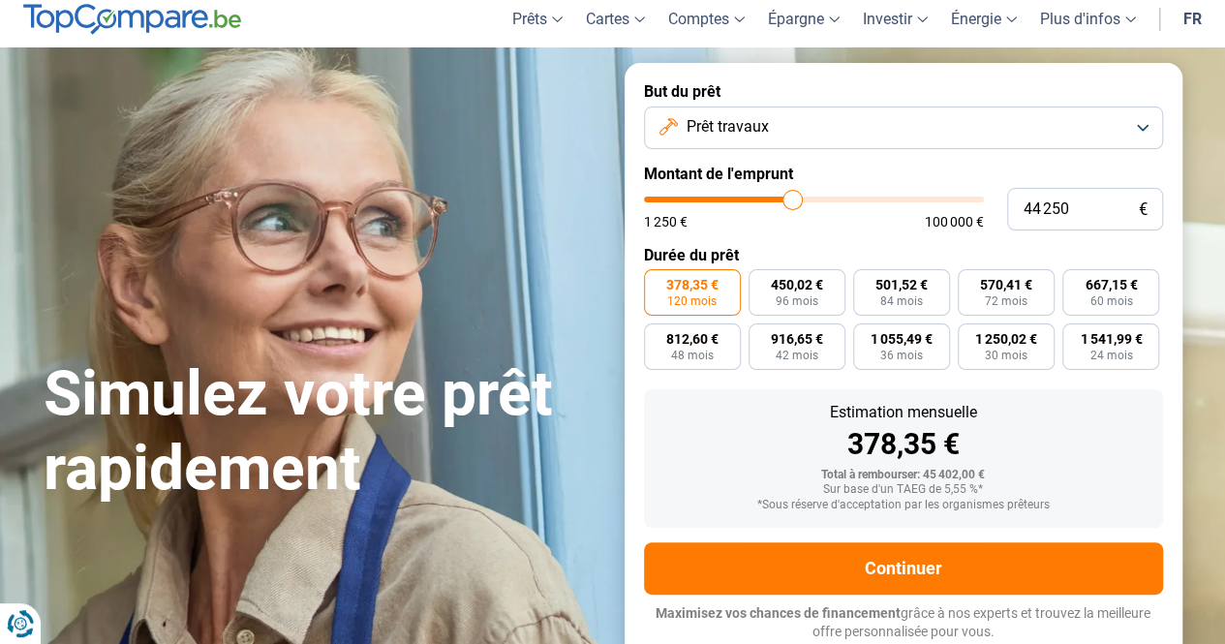
type input "44 500"
type input "44500"
type input "44 750"
type input "44750"
type input "45 000"
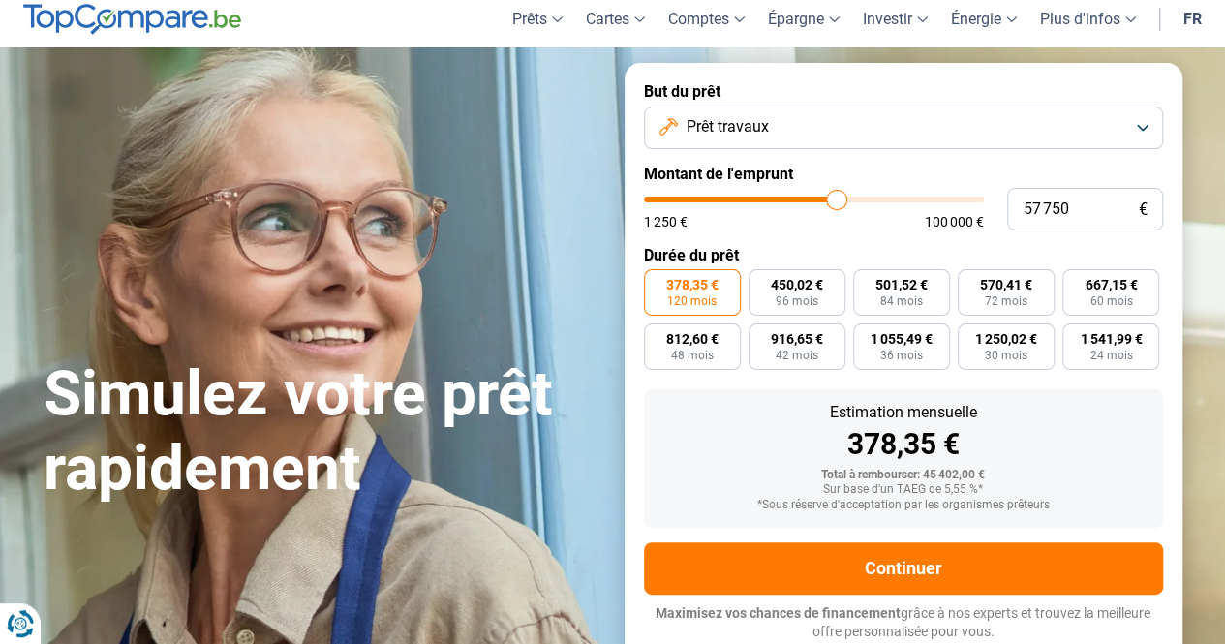
drag, startPoint x: 769, startPoint y: 201, endPoint x: 835, endPoint y: 204, distance: 66.9
click at [835, 202] on input "range" at bounding box center [814, 200] width 340 height 6
click at [829, 202] on input "range" at bounding box center [814, 200] width 340 height 6
